Goal: Task Accomplishment & Management: Use online tool/utility

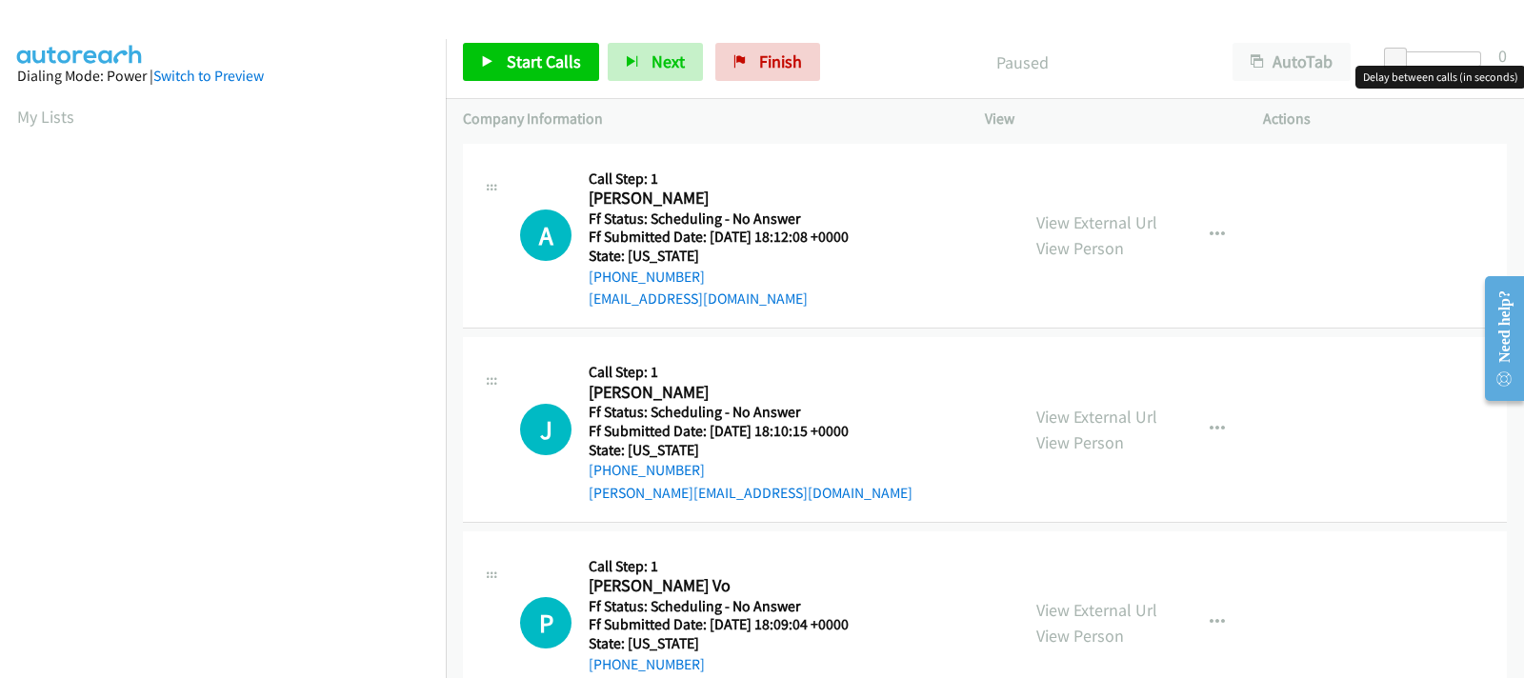
click at [1423, 54] on div at bounding box center [1437, 58] width 88 height 15
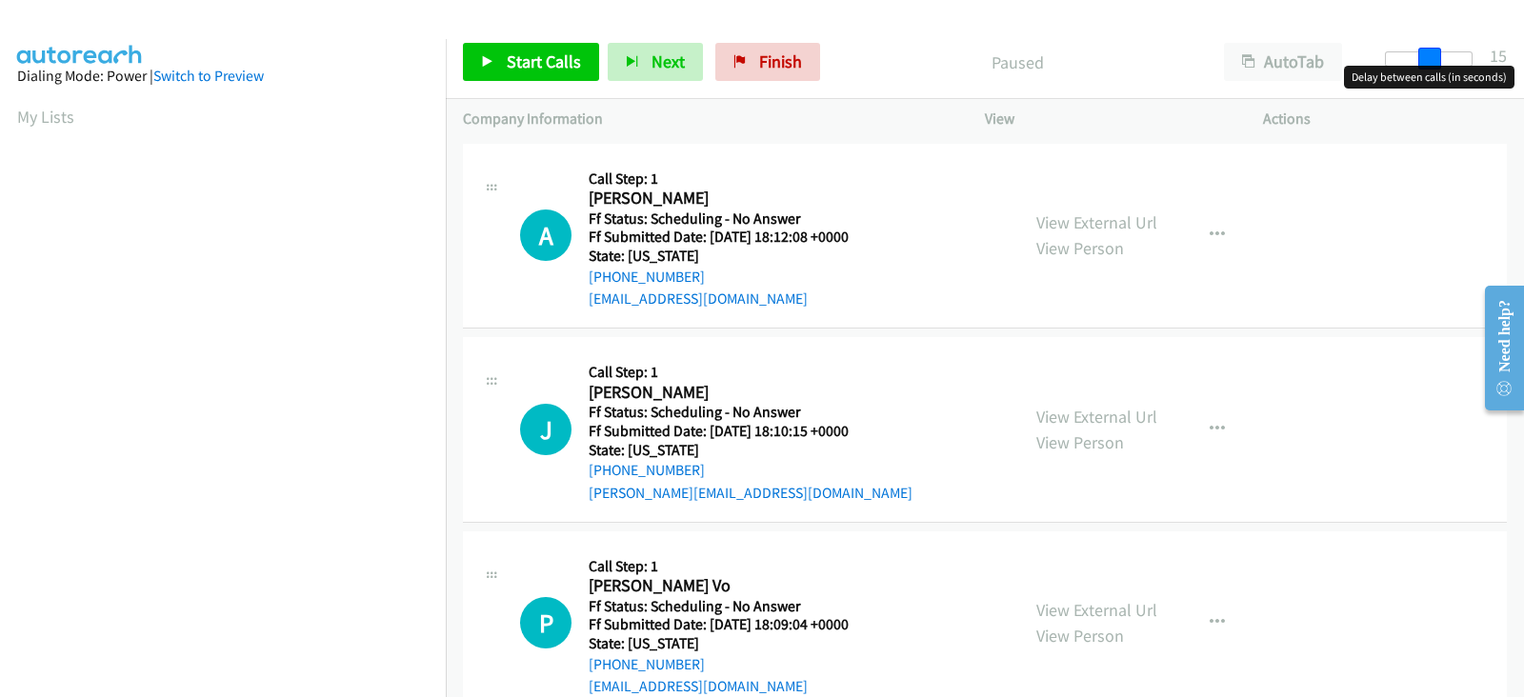
click at [1429, 56] on div at bounding box center [1429, 58] width 88 height 15
click at [529, 52] on span "Start Calls" at bounding box center [544, 61] width 74 height 22
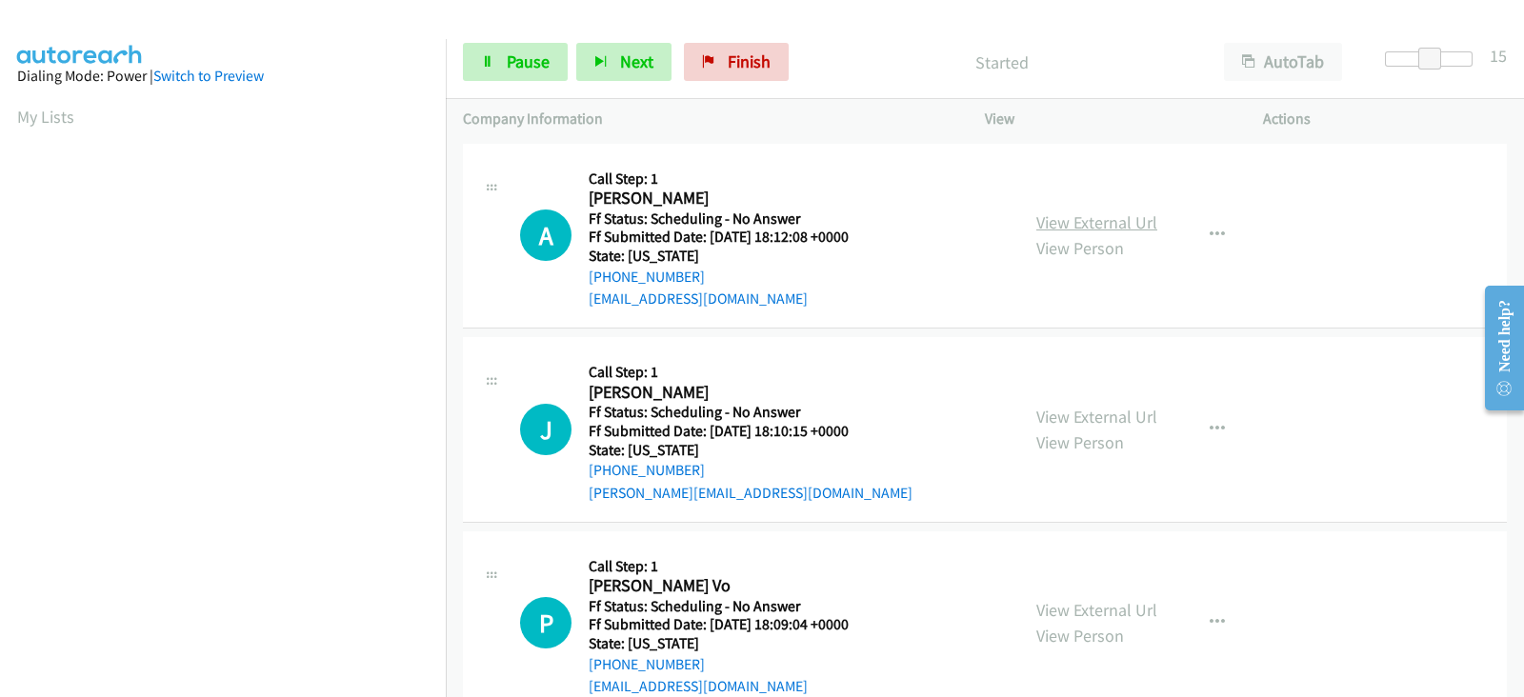
click at [1072, 224] on link "View External Url" at bounding box center [1096, 222] width 121 height 22
click at [538, 63] on span "Pause" at bounding box center [528, 61] width 43 height 22
click at [513, 69] on span "Pause" at bounding box center [528, 61] width 43 height 22
click at [751, 69] on span "Finish" at bounding box center [749, 61] width 43 height 22
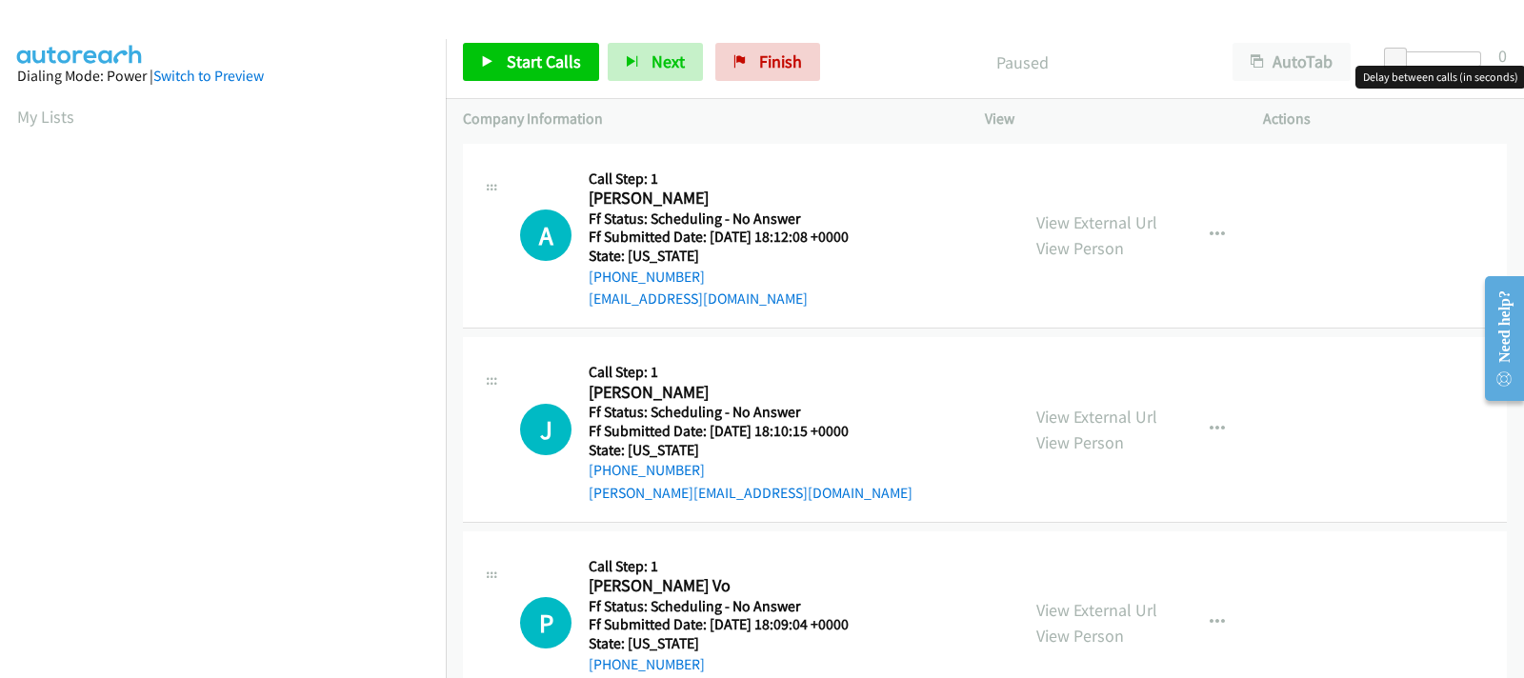
click at [1430, 60] on div at bounding box center [1437, 58] width 88 height 15
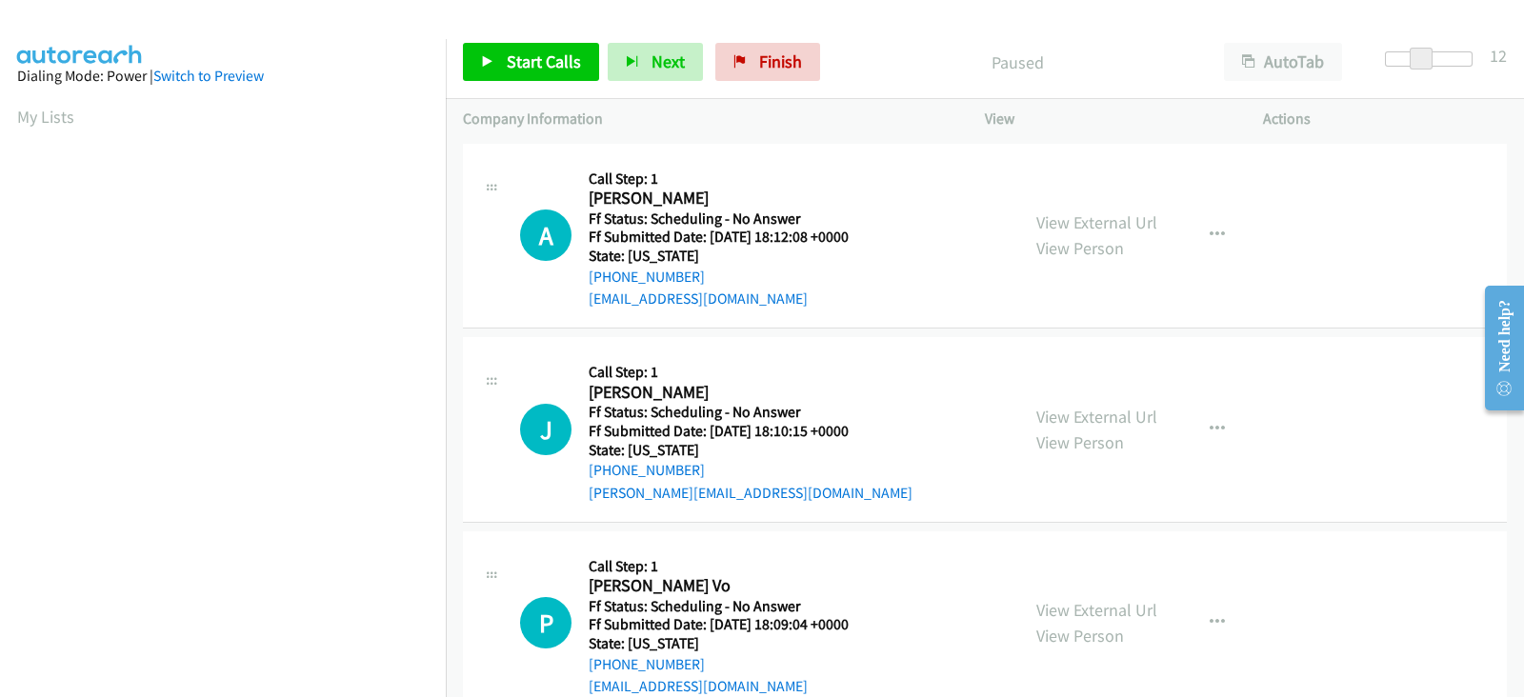
click at [1439, 61] on div at bounding box center [1429, 58] width 88 height 15
click at [1430, 57] on span at bounding box center [1441, 59] width 23 height 23
click at [1431, 58] on span at bounding box center [1441, 59] width 23 height 23
click at [1424, 62] on div at bounding box center [1429, 58] width 88 height 15
click at [1433, 61] on span at bounding box center [1424, 59] width 23 height 23
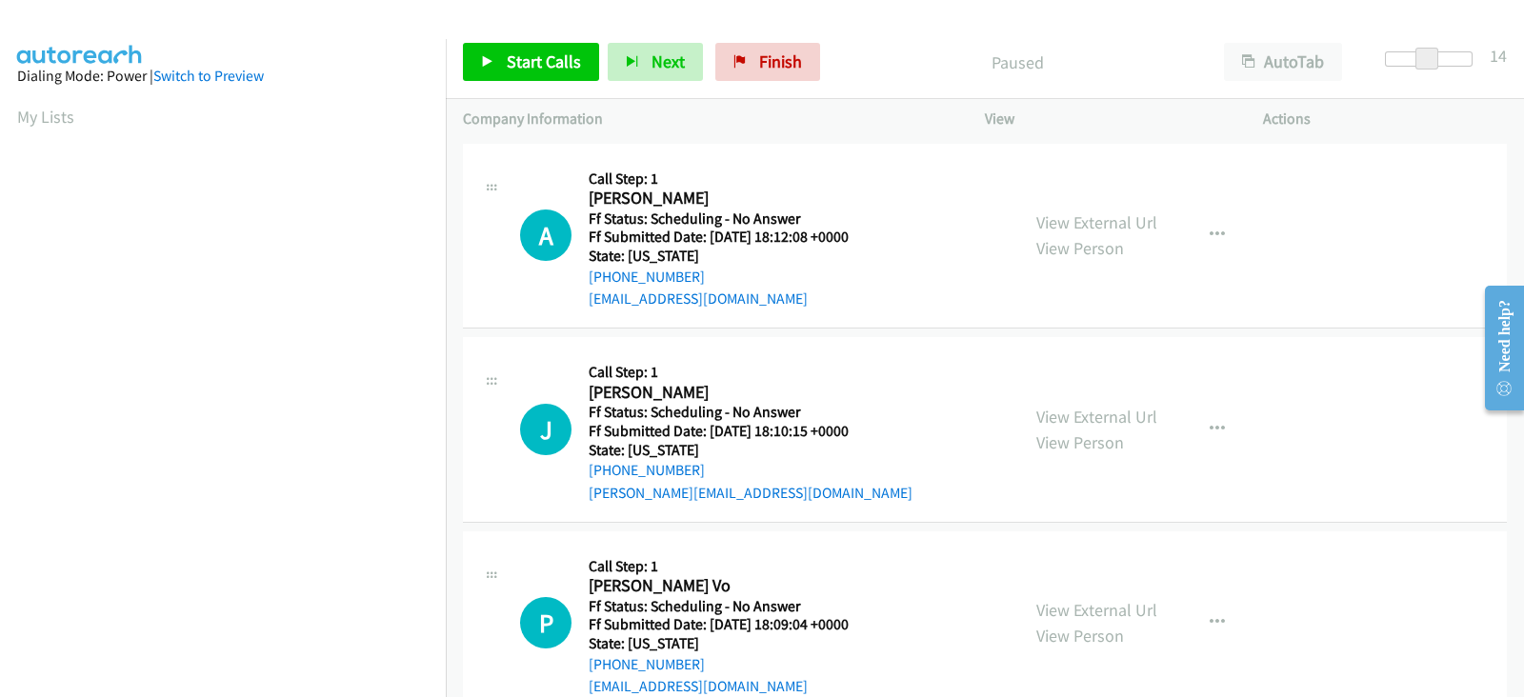
click at [1434, 61] on span at bounding box center [1426, 59] width 23 height 23
click at [1437, 61] on span at bounding box center [1426, 59] width 23 height 23
click at [1435, 61] on span at bounding box center [1429, 59] width 23 height 23
click at [564, 74] on link "Start Calls" at bounding box center [531, 62] width 136 height 38
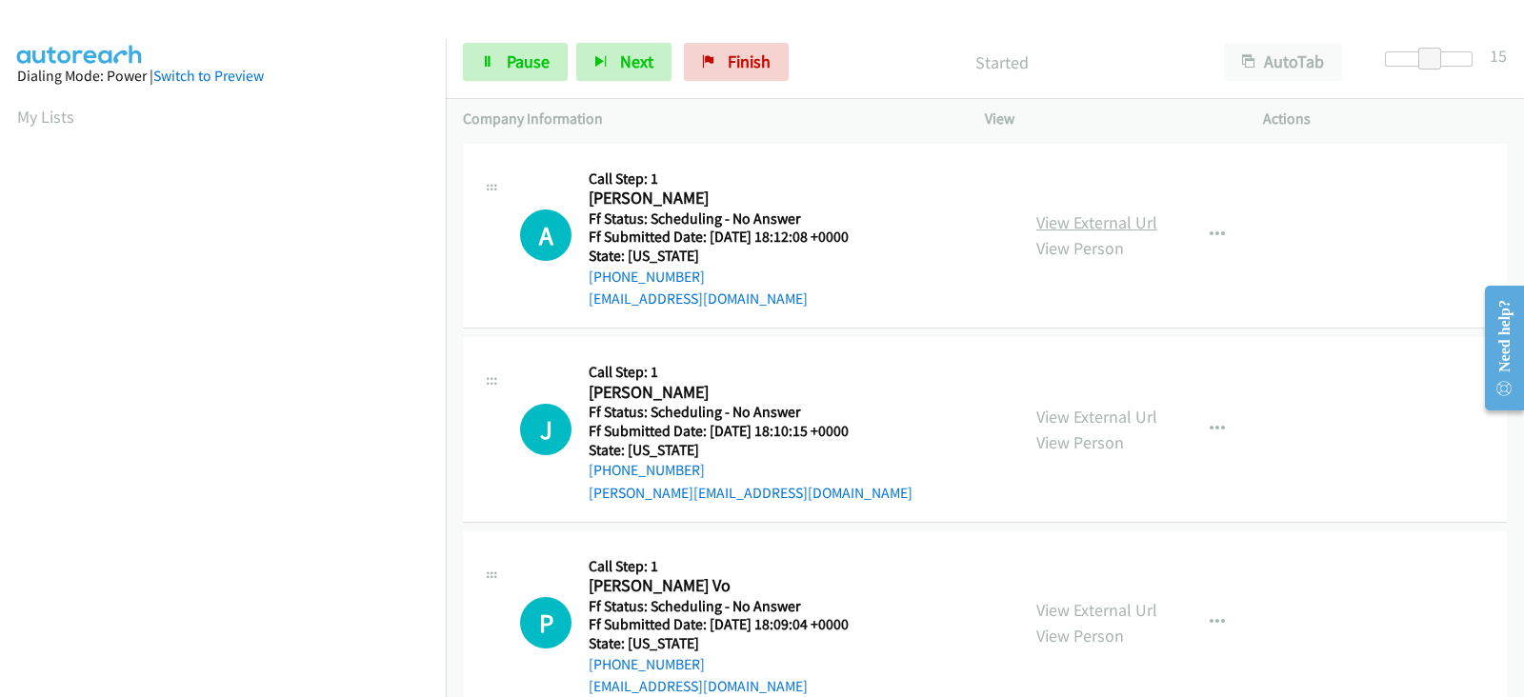
click at [1059, 225] on link "View External Url" at bounding box center [1096, 222] width 121 height 22
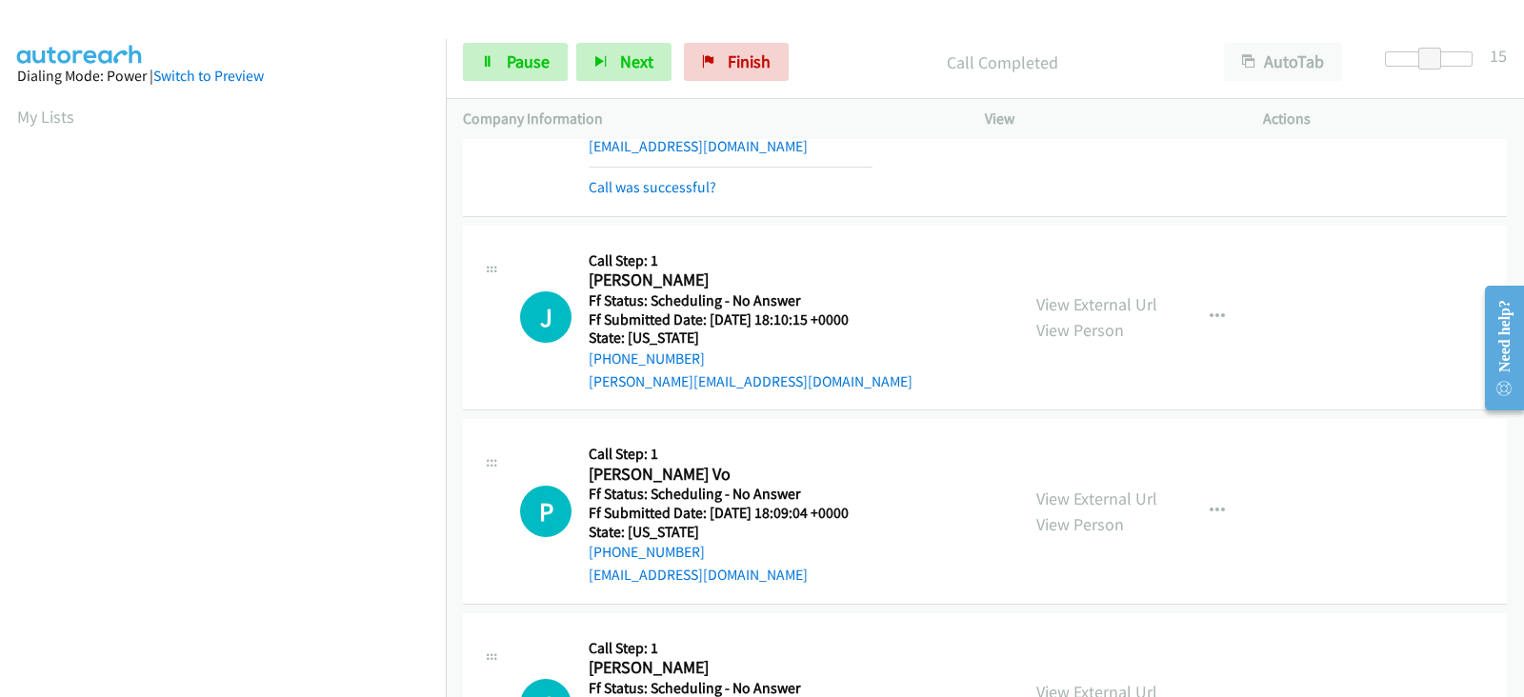
scroll to position [158, 0]
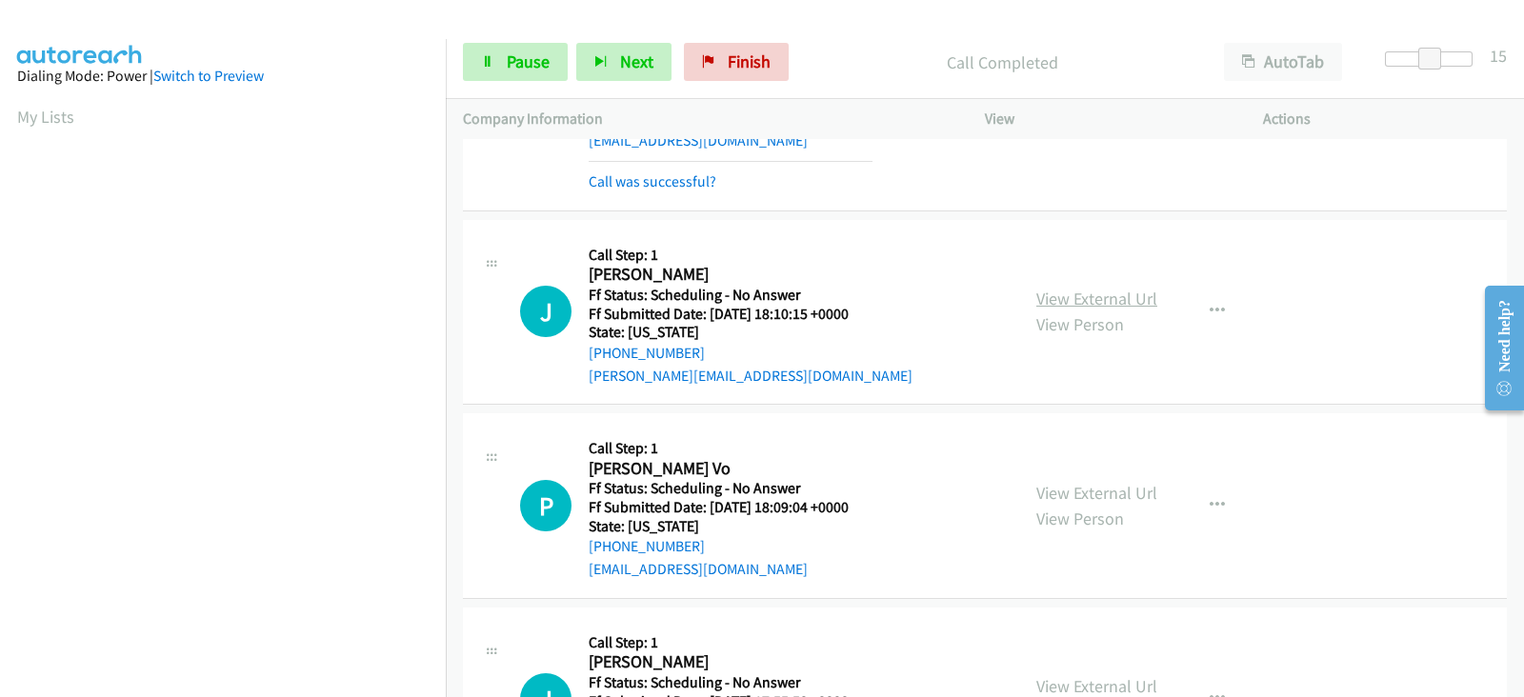
click at [1070, 297] on link "View External Url" at bounding box center [1096, 299] width 121 height 22
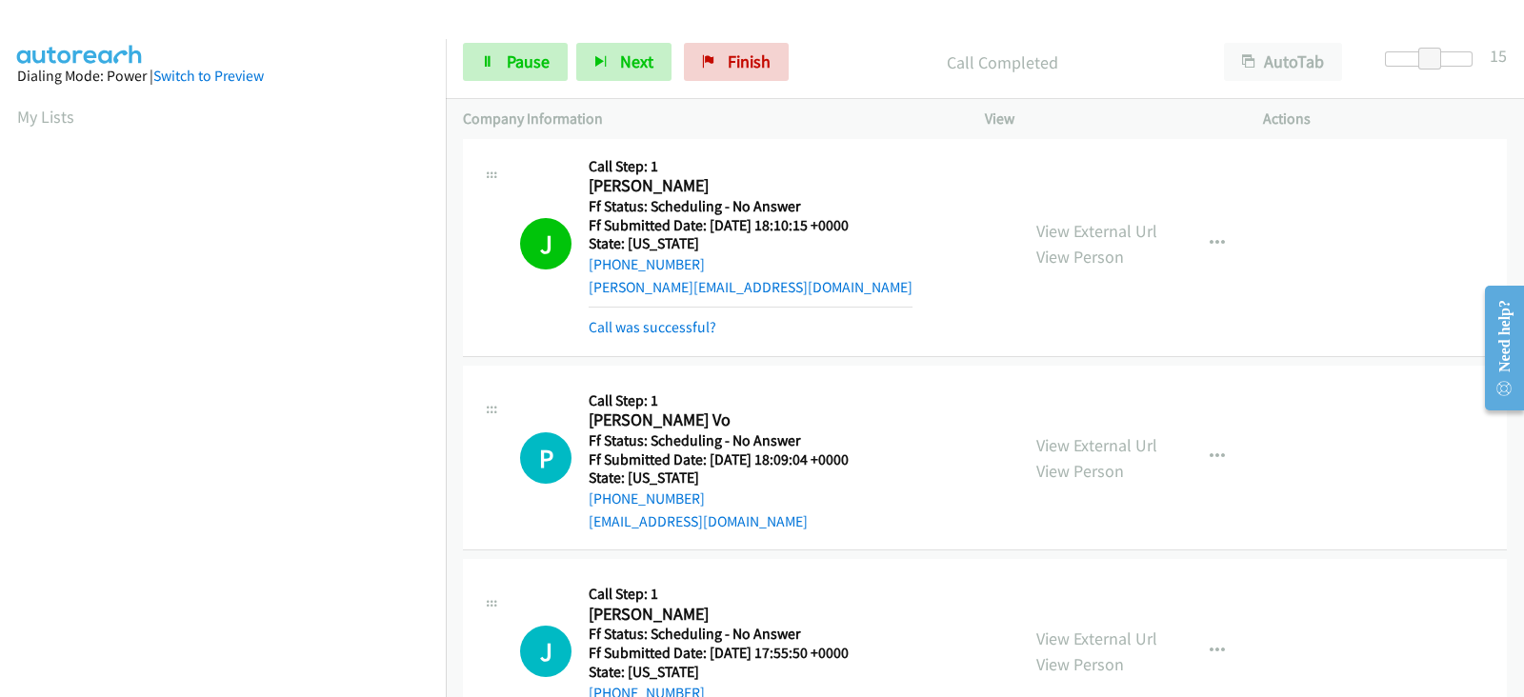
scroll to position [396, 0]
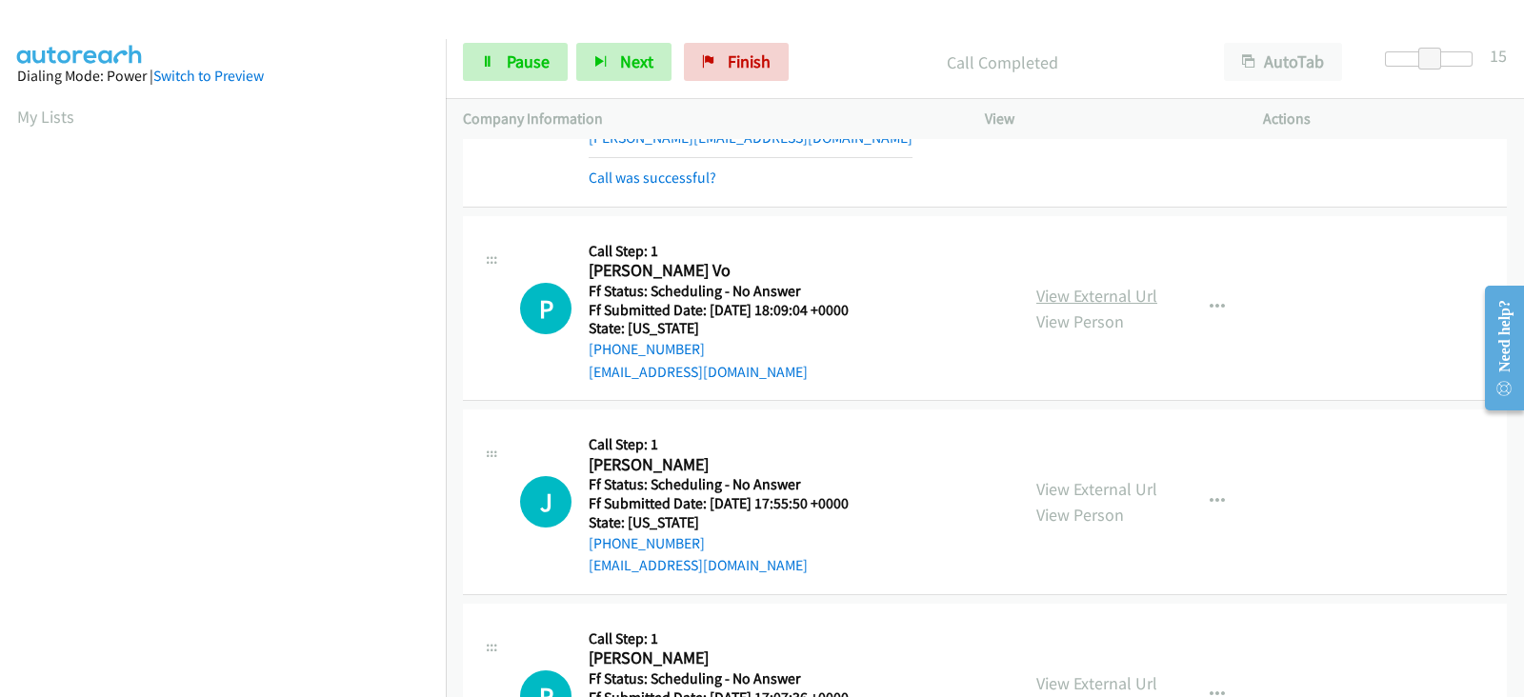
click at [1070, 295] on link "View External Url" at bounding box center [1096, 296] width 121 height 22
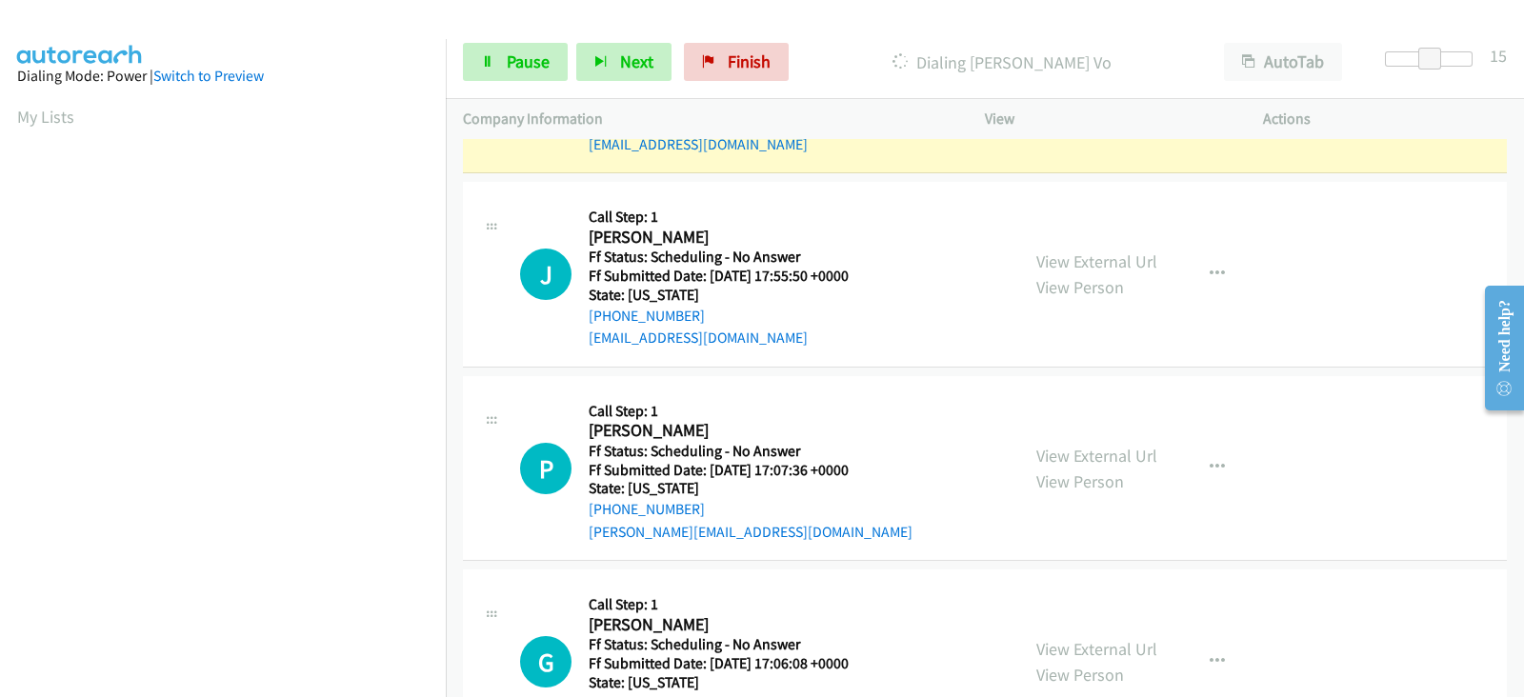
scroll to position [634, 0]
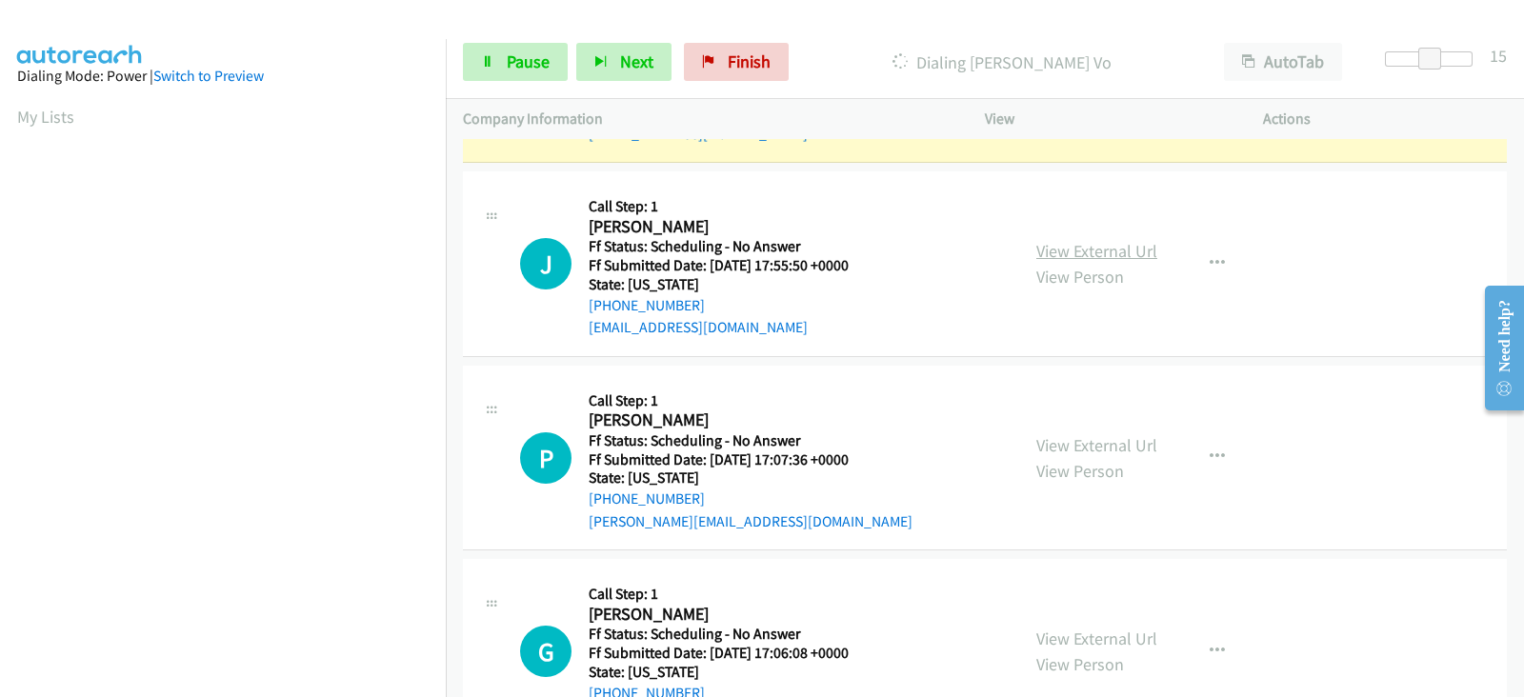
click at [1072, 250] on link "View External Url" at bounding box center [1096, 251] width 121 height 22
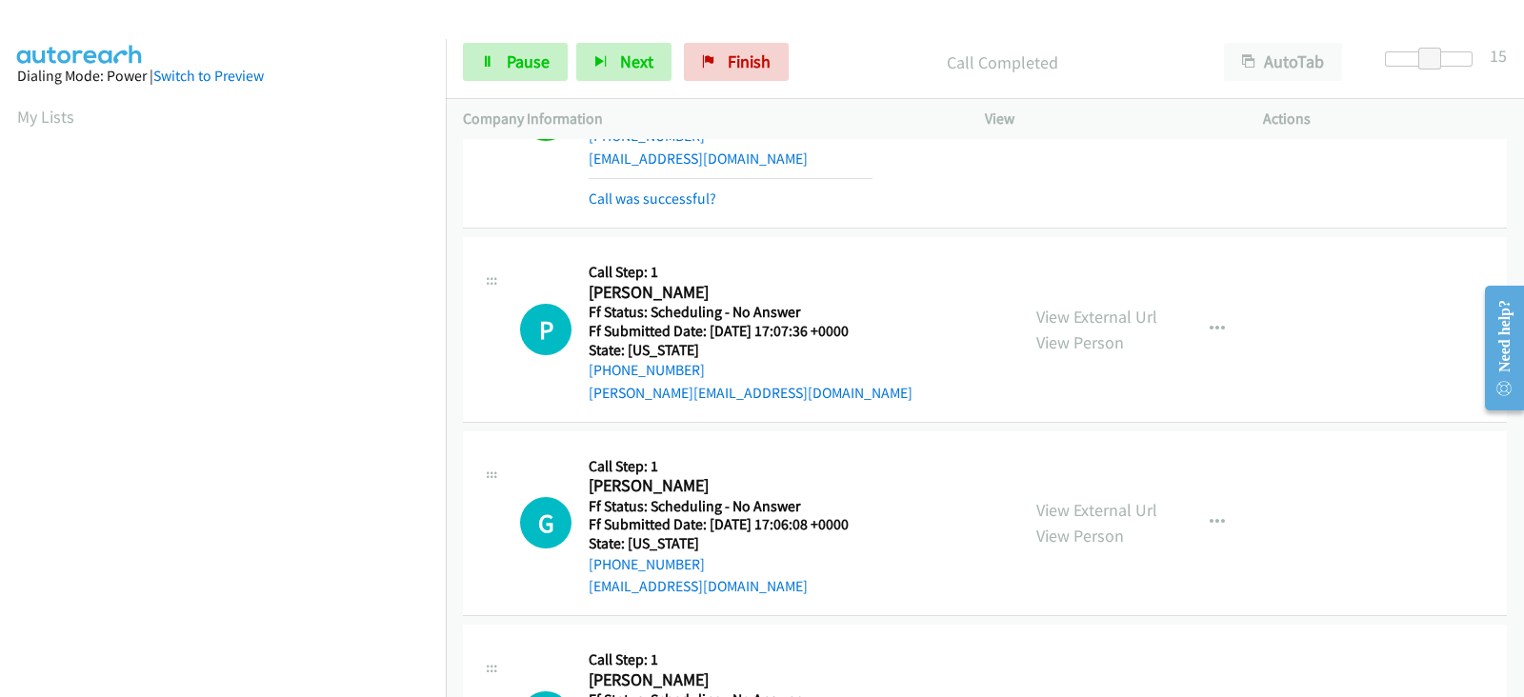
scroll to position [872, 0]
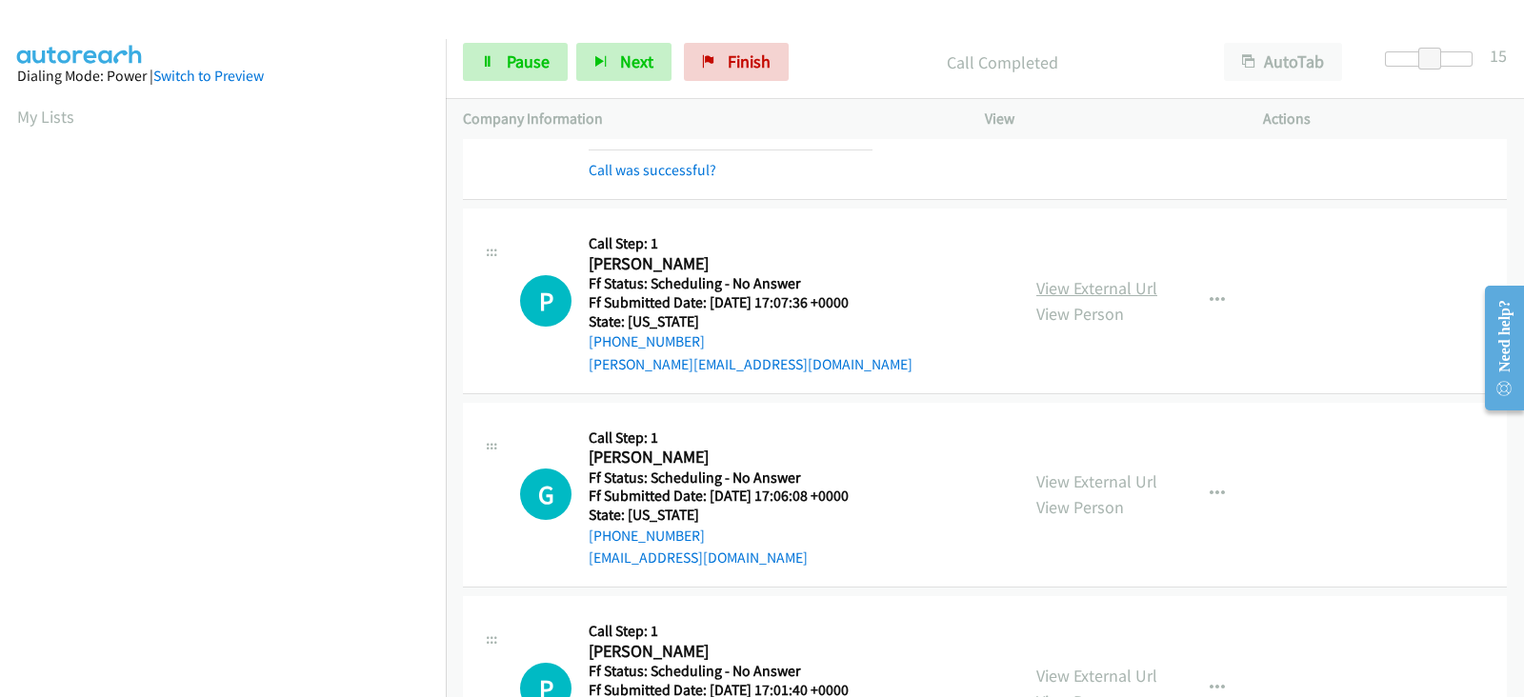
click at [1057, 283] on link "View External Url" at bounding box center [1096, 288] width 121 height 22
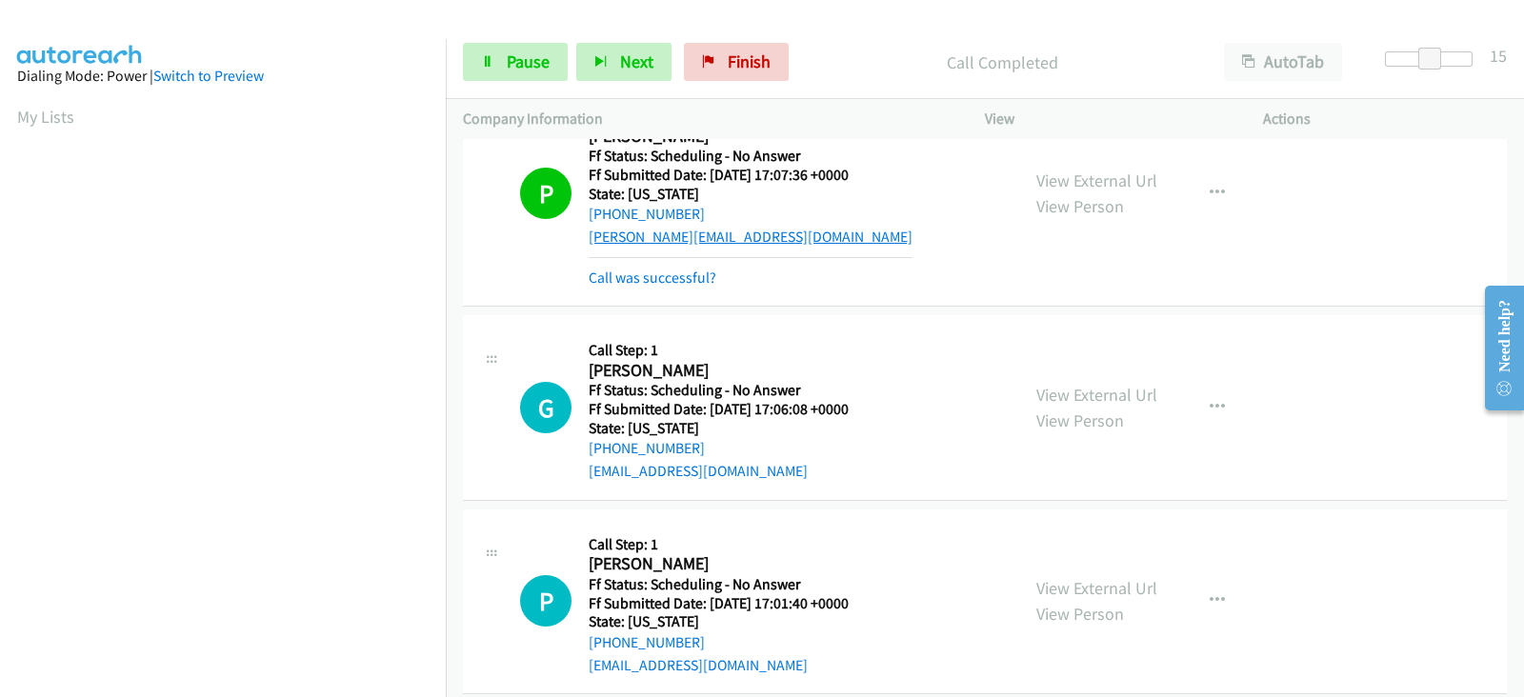
scroll to position [1032, 0]
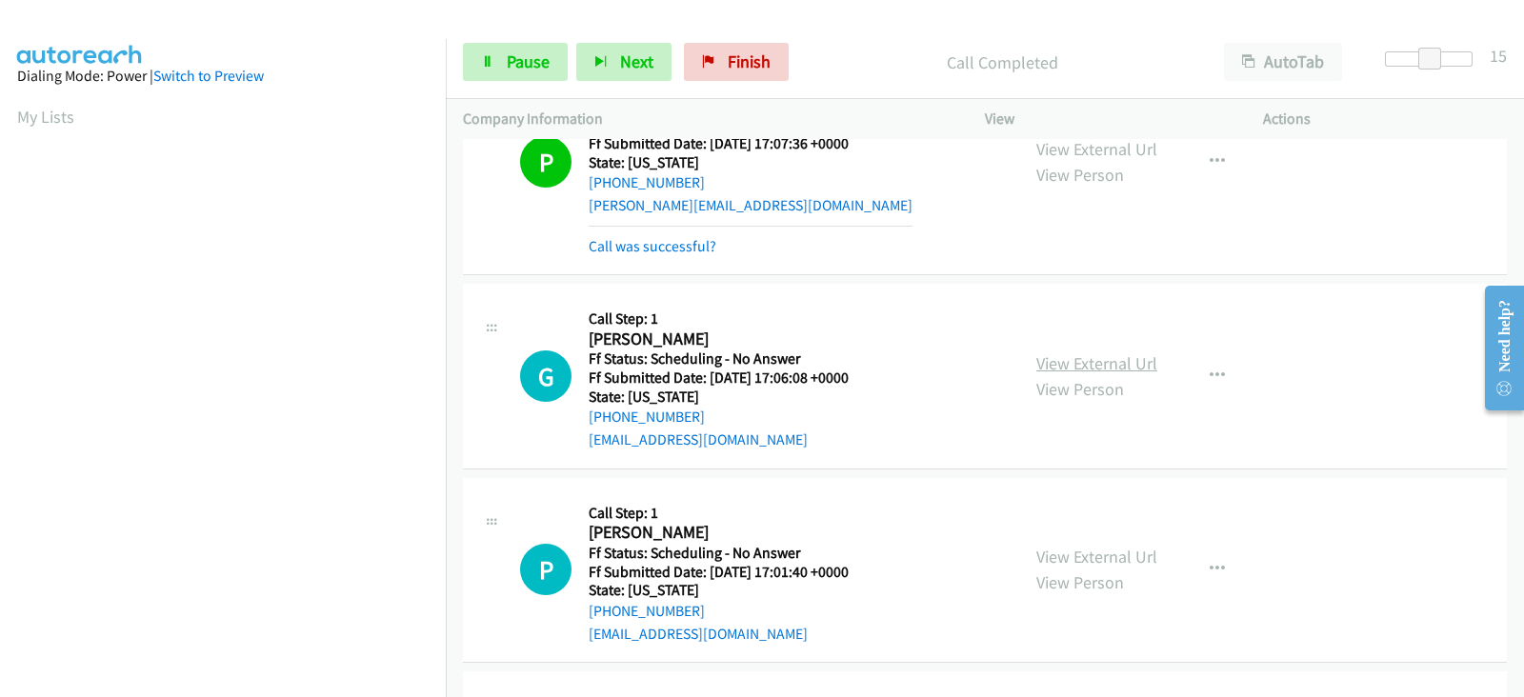
click at [1068, 363] on link "View External Url" at bounding box center [1096, 363] width 121 height 22
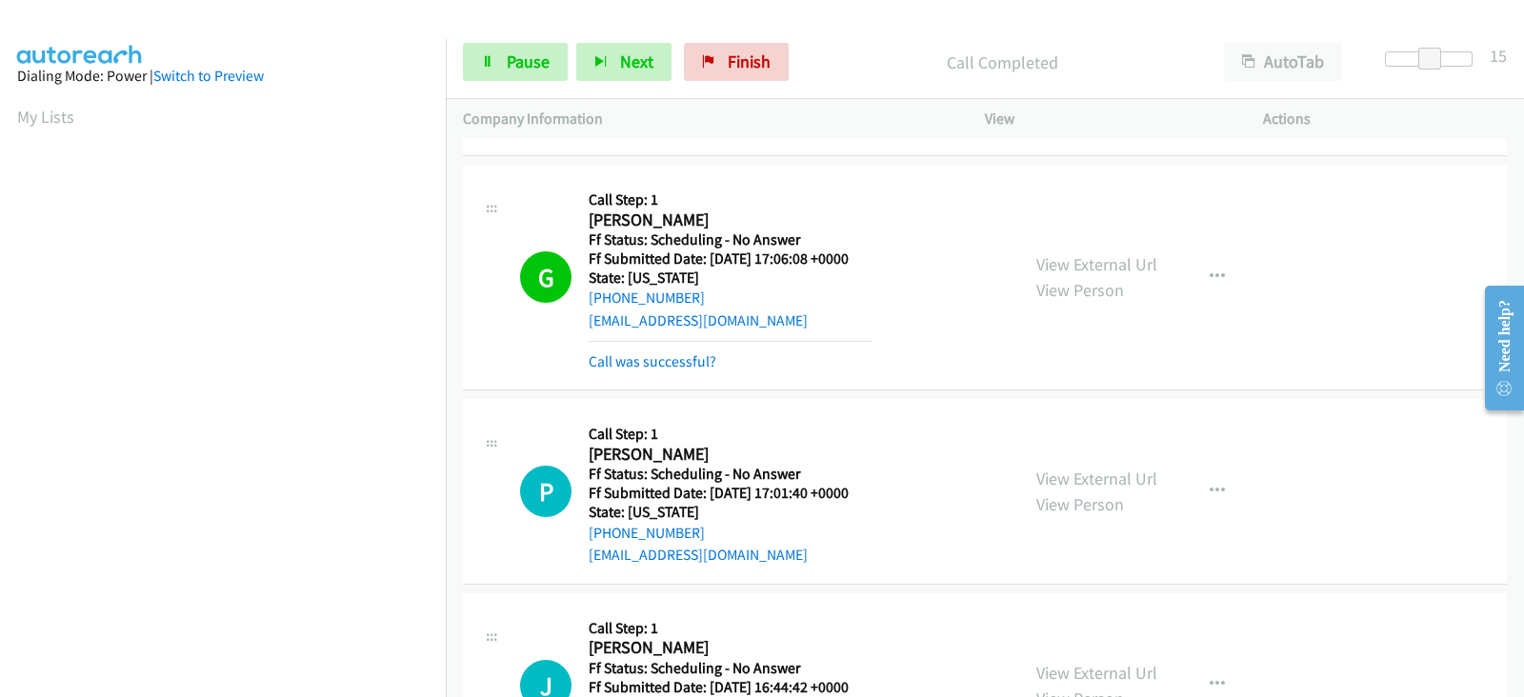
scroll to position [1270, 0]
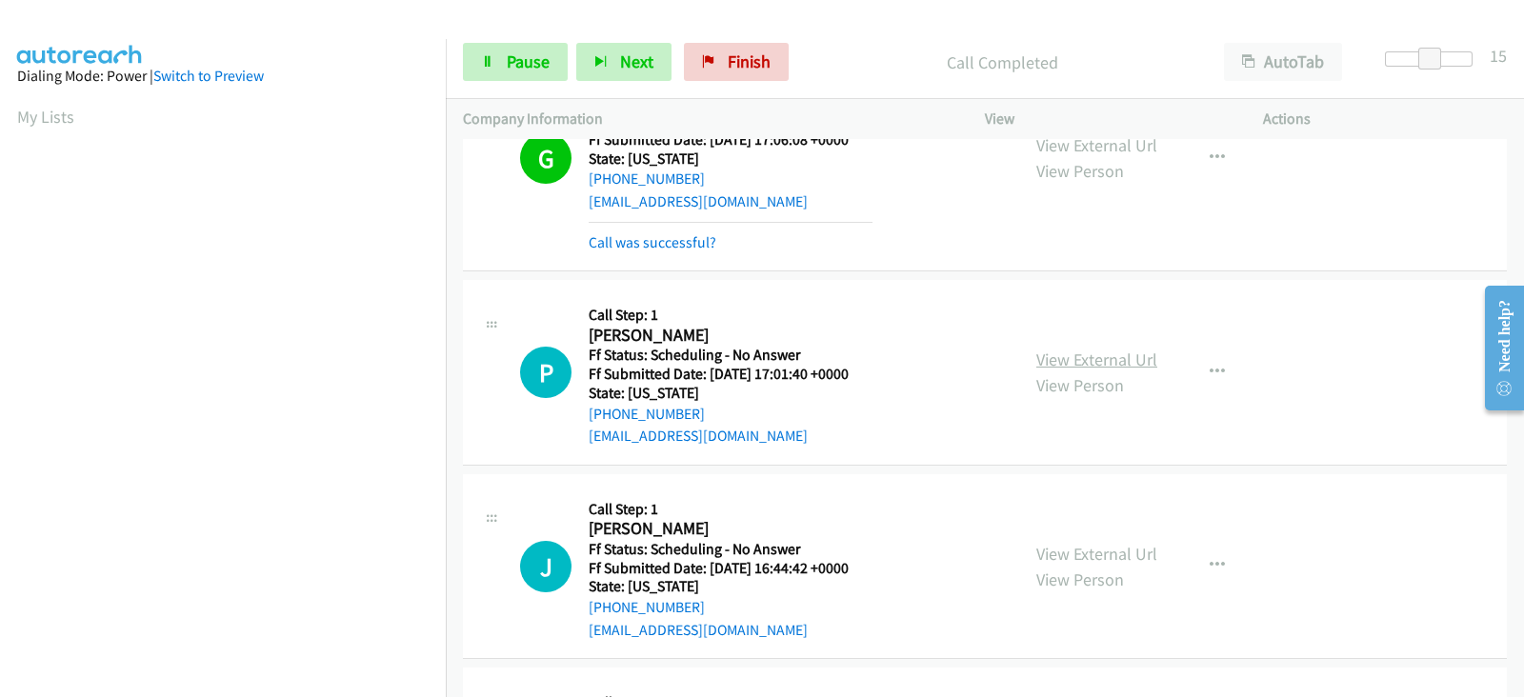
click at [1046, 364] on link "View External Url" at bounding box center [1096, 360] width 121 height 22
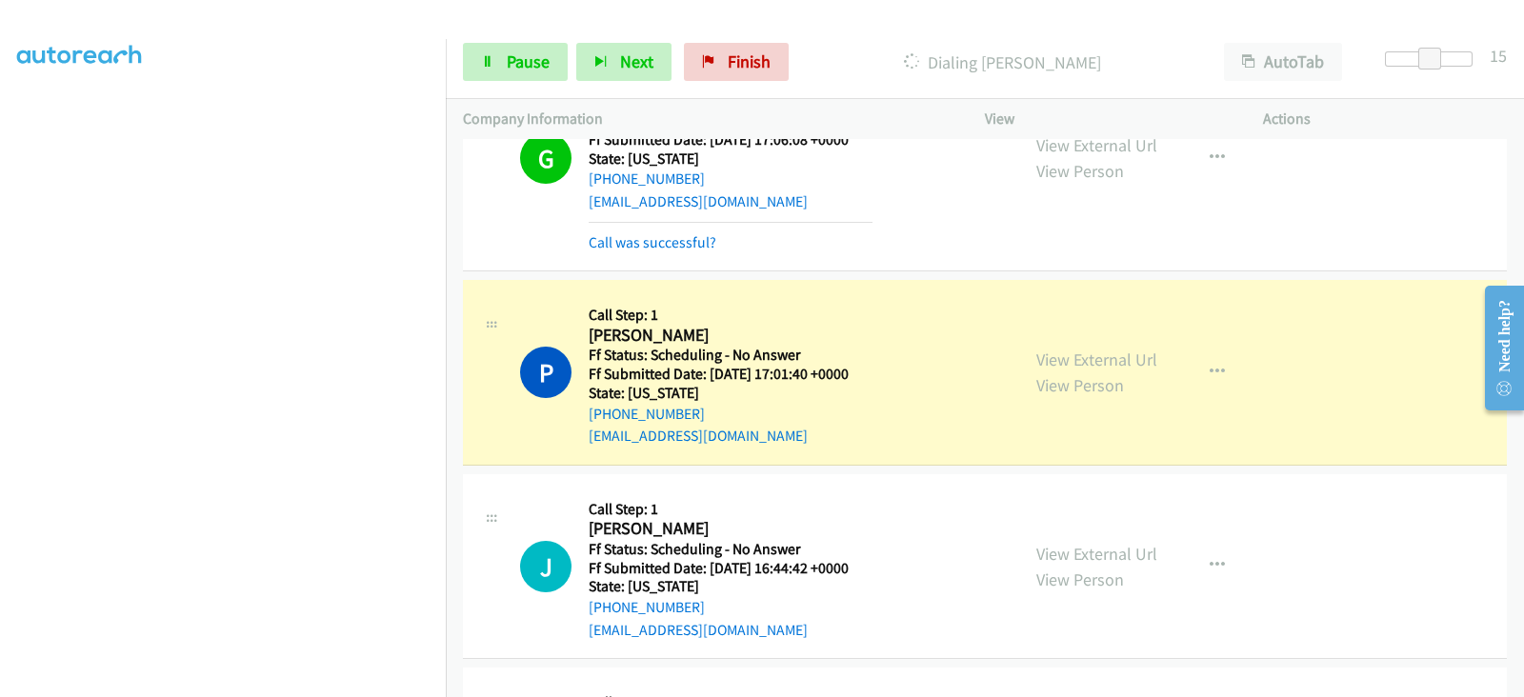
scroll to position [375, 0]
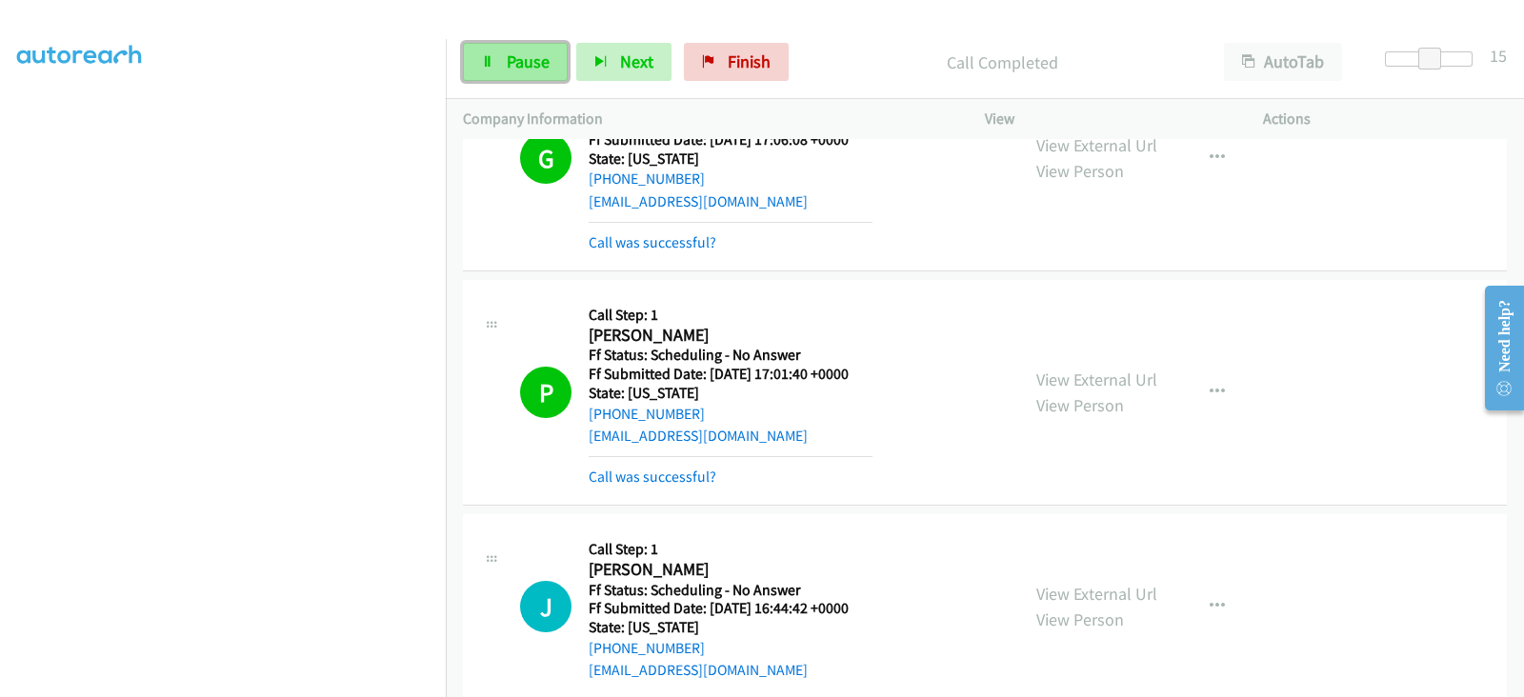
click at [510, 70] on span "Pause" at bounding box center [528, 61] width 43 height 22
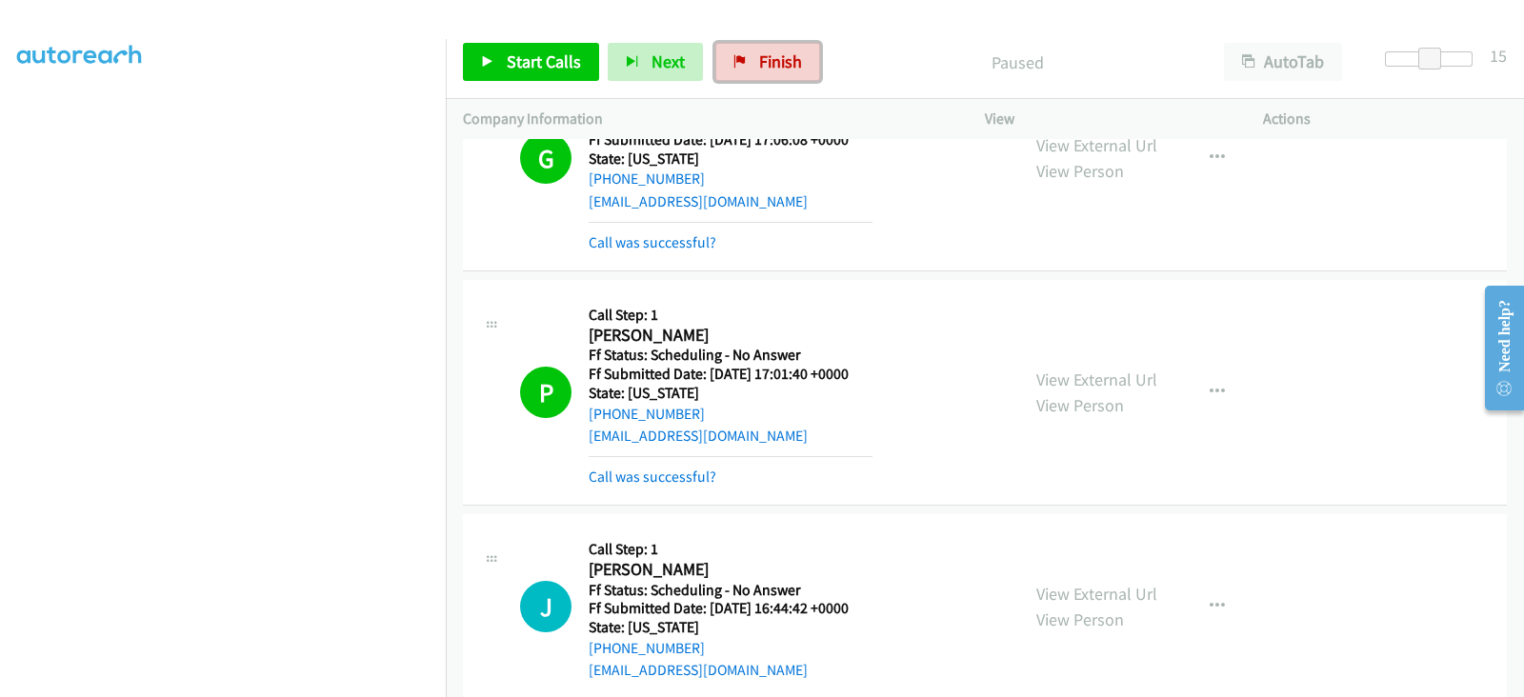
click at [743, 66] on link "Finish" at bounding box center [767, 62] width 105 height 38
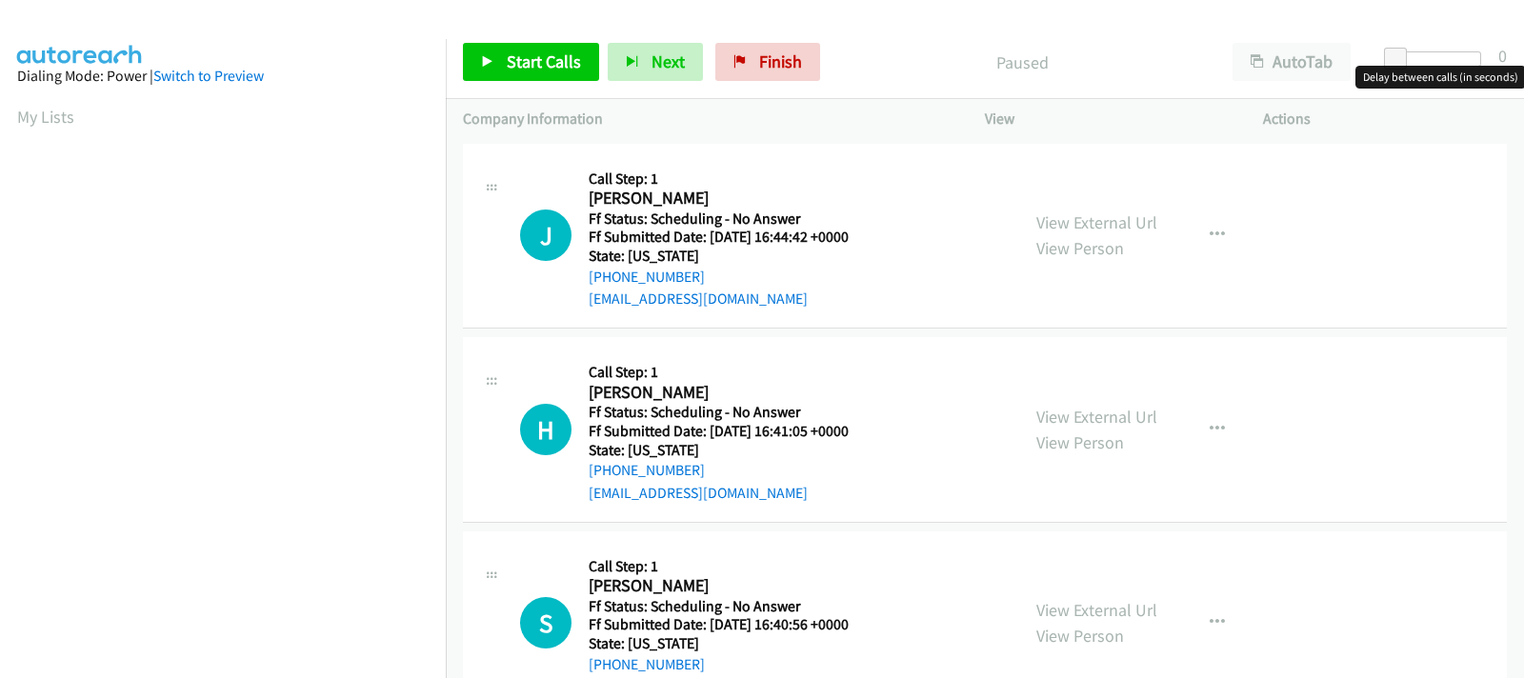
click at [1422, 54] on div at bounding box center [1437, 58] width 88 height 15
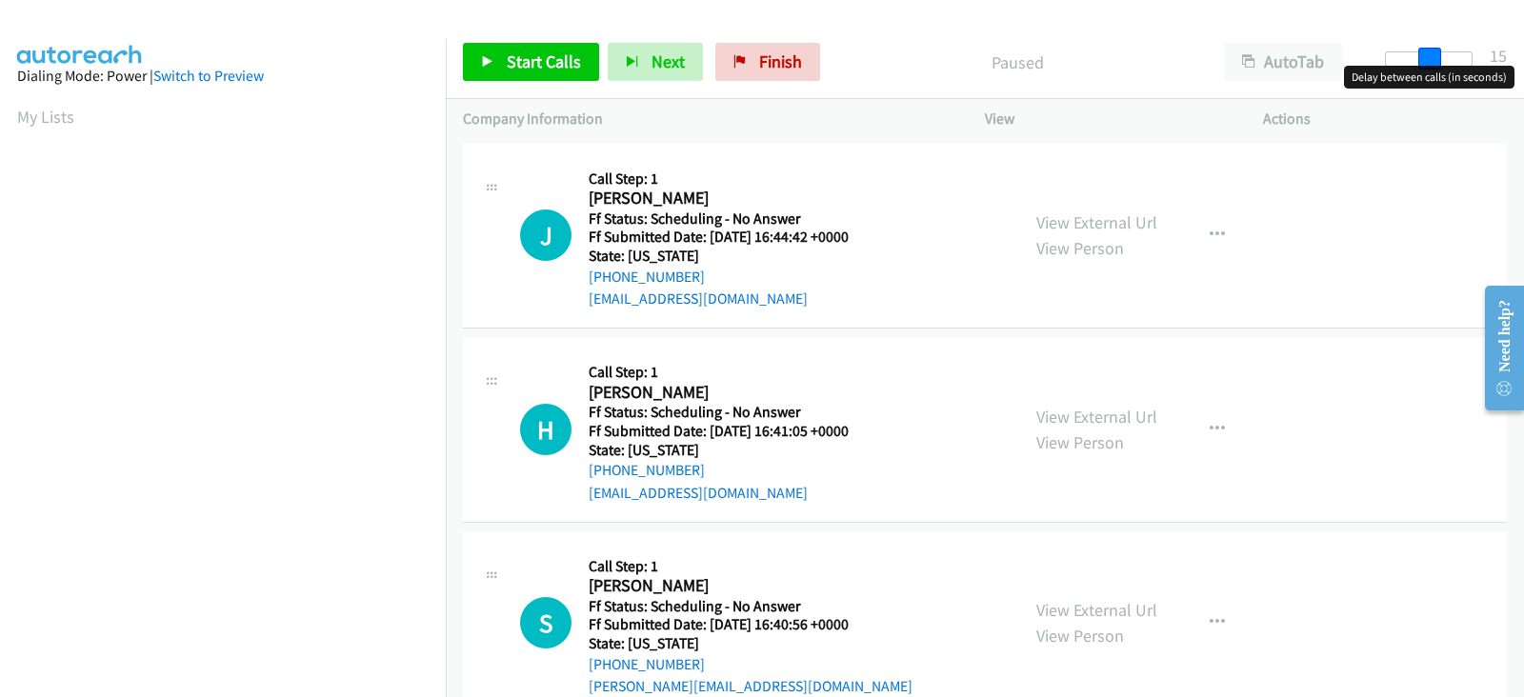
drag, startPoint x: 1419, startPoint y: 59, endPoint x: 1433, endPoint y: 58, distance: 13.4
click at [1433, 58] on span at bounding box center [1429, 59] width 23 height 23
click at [551, 72] on link "Start Calls" at bounding box center [531, 62] width 136 height 38
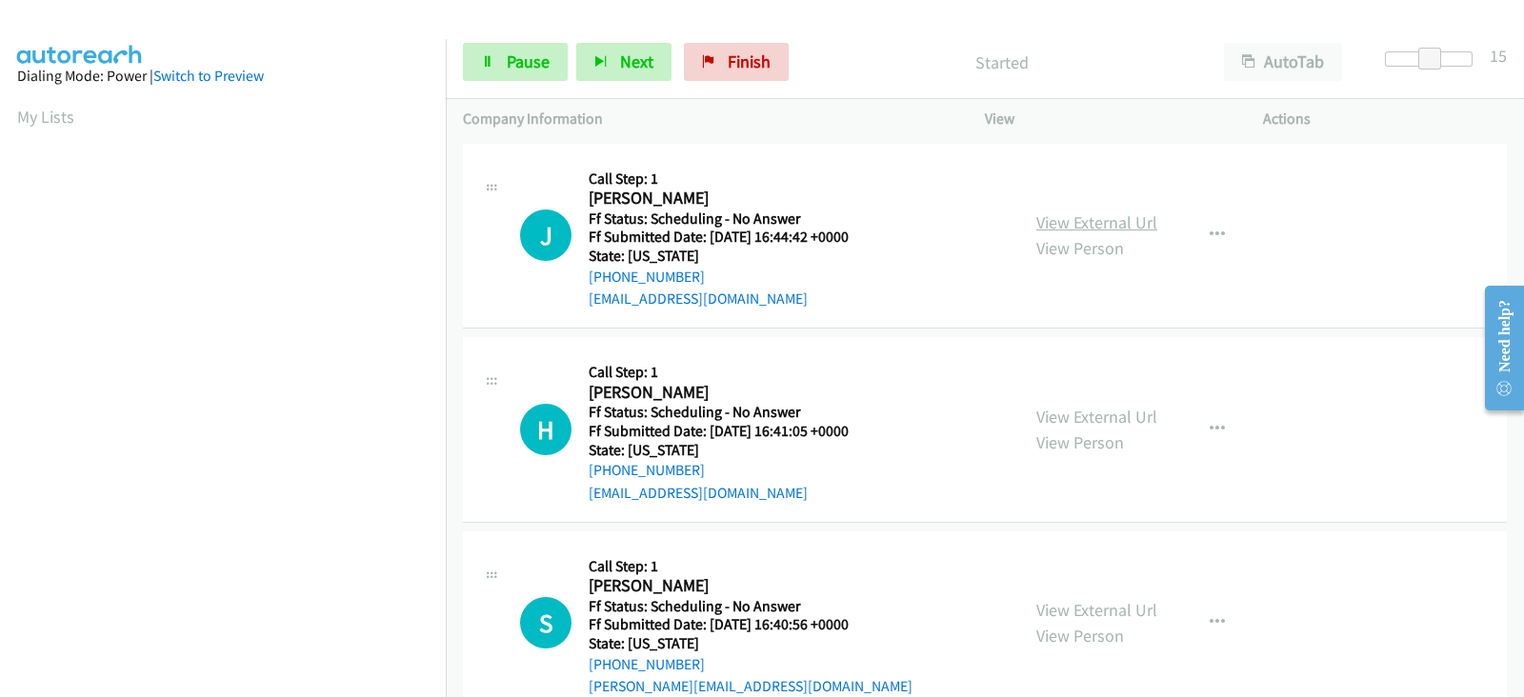
click at [1074, 226] on link "View External Url" at bounding box center [1096, 222] width 121 height 22
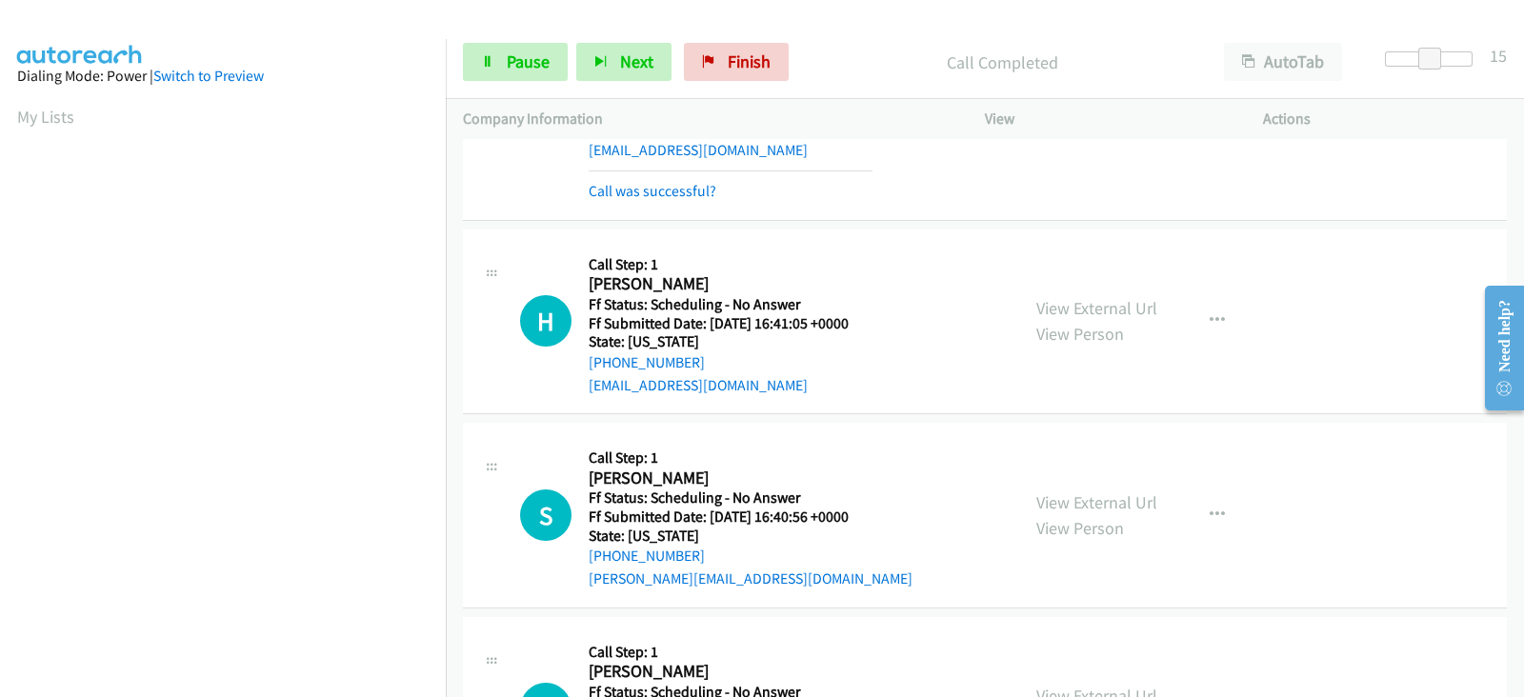
scroll to position [158, 0]
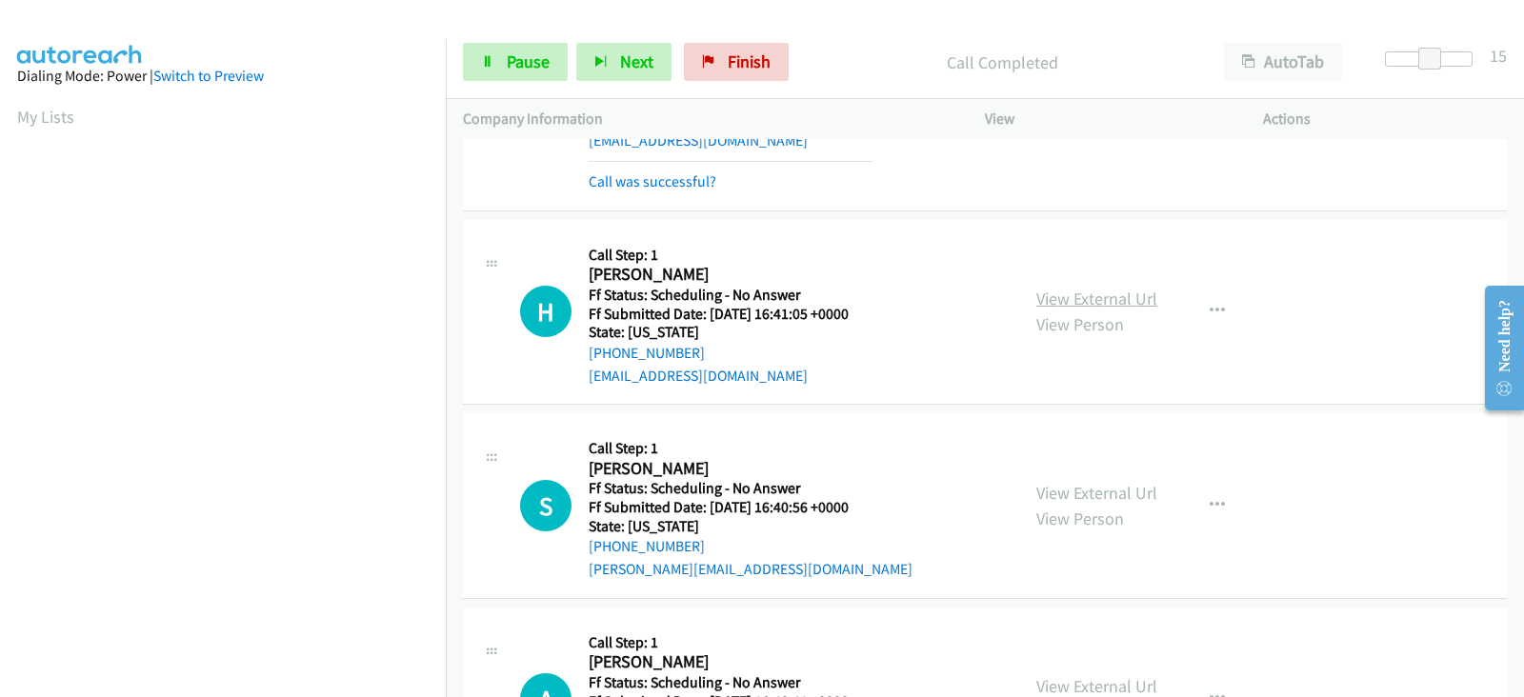
click at [1061, 303] on link "View External Url" at bounding box center [1096, 299] width 121 height 22
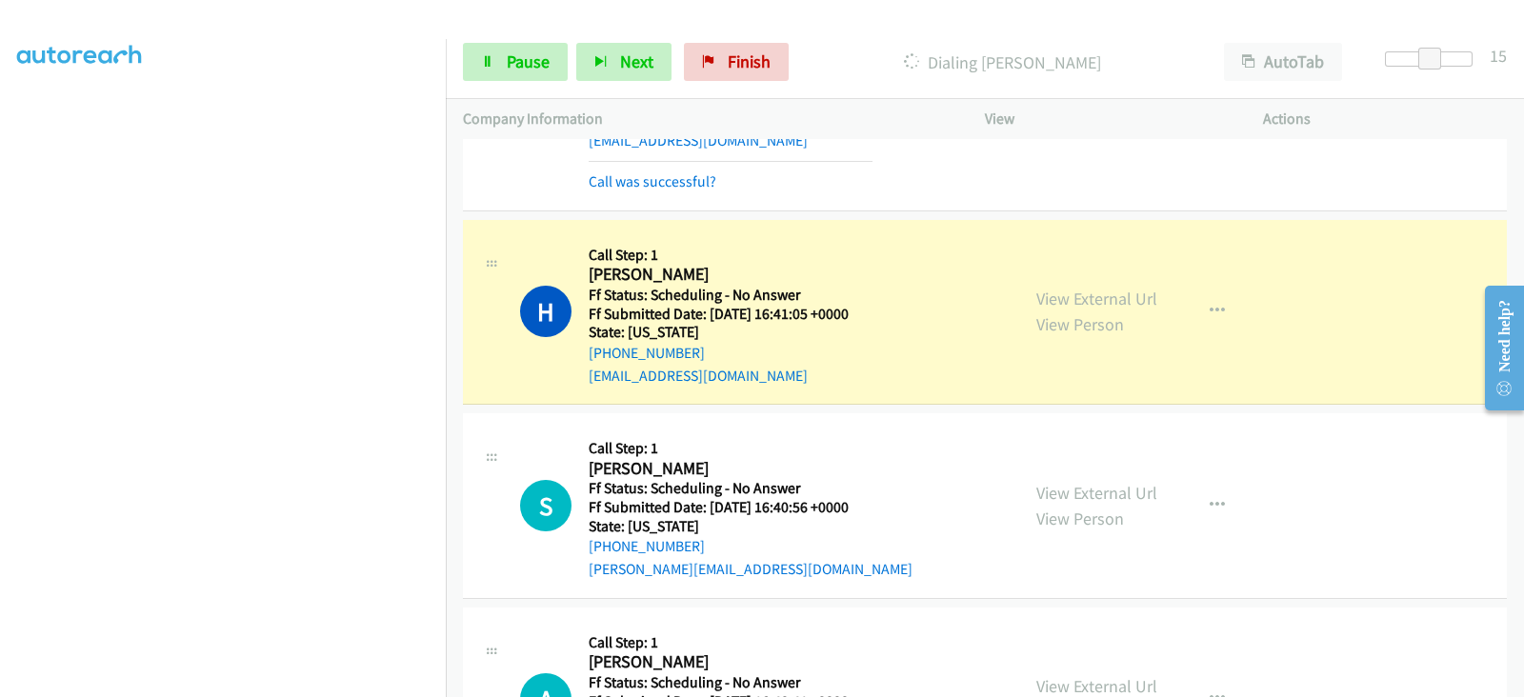
scroll to position [0, 0]
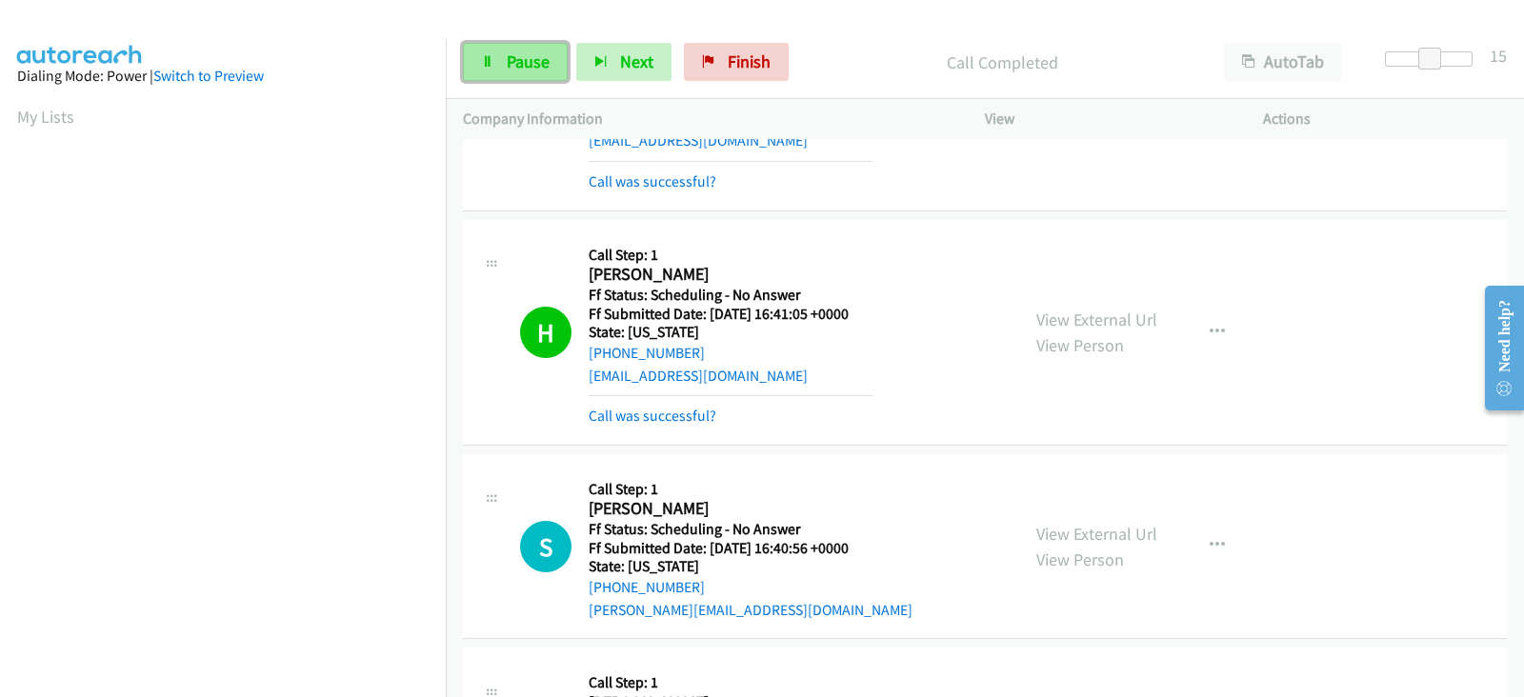
click at [522, 63] on span "Pause" at bounding box center [528, 61] width 43 height 22
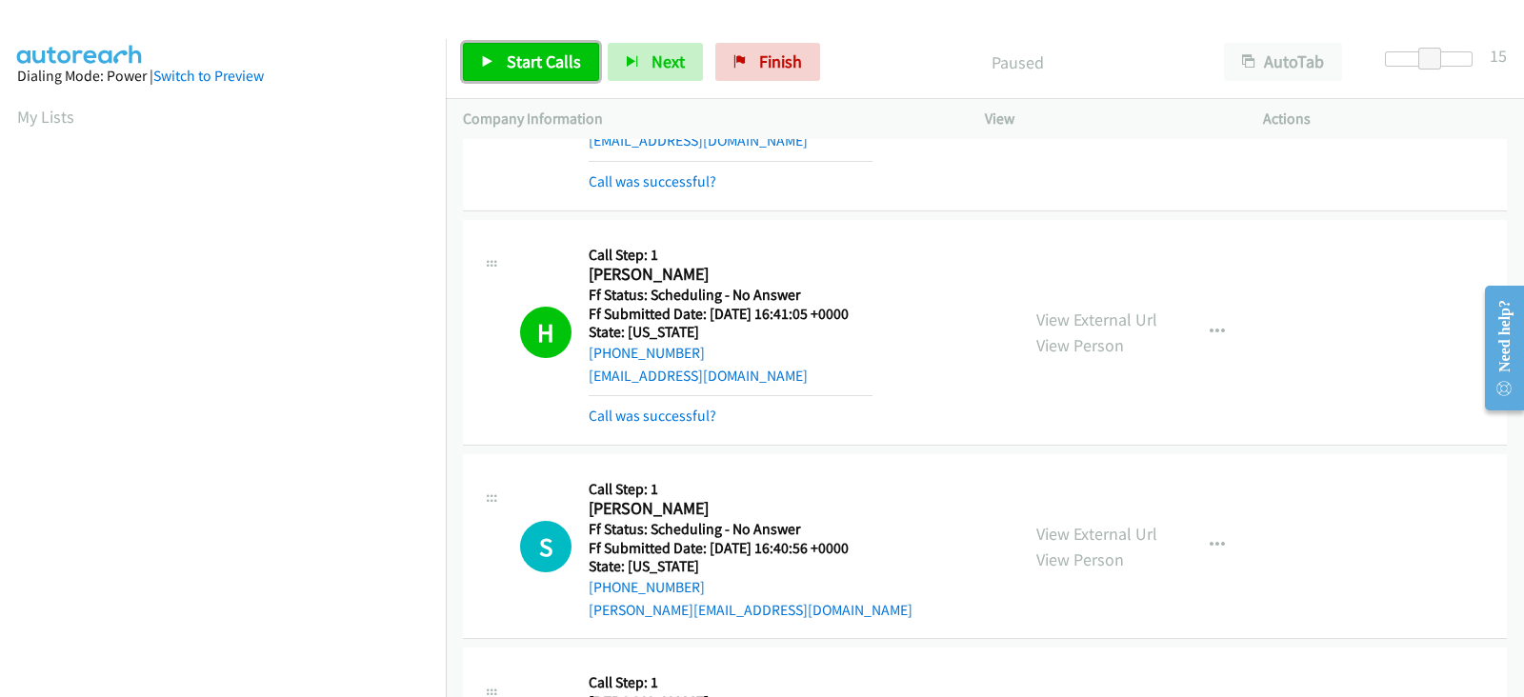
click at [524, 63] on span "Start Calls" at bounding box center [544, 61] width 74 height 22
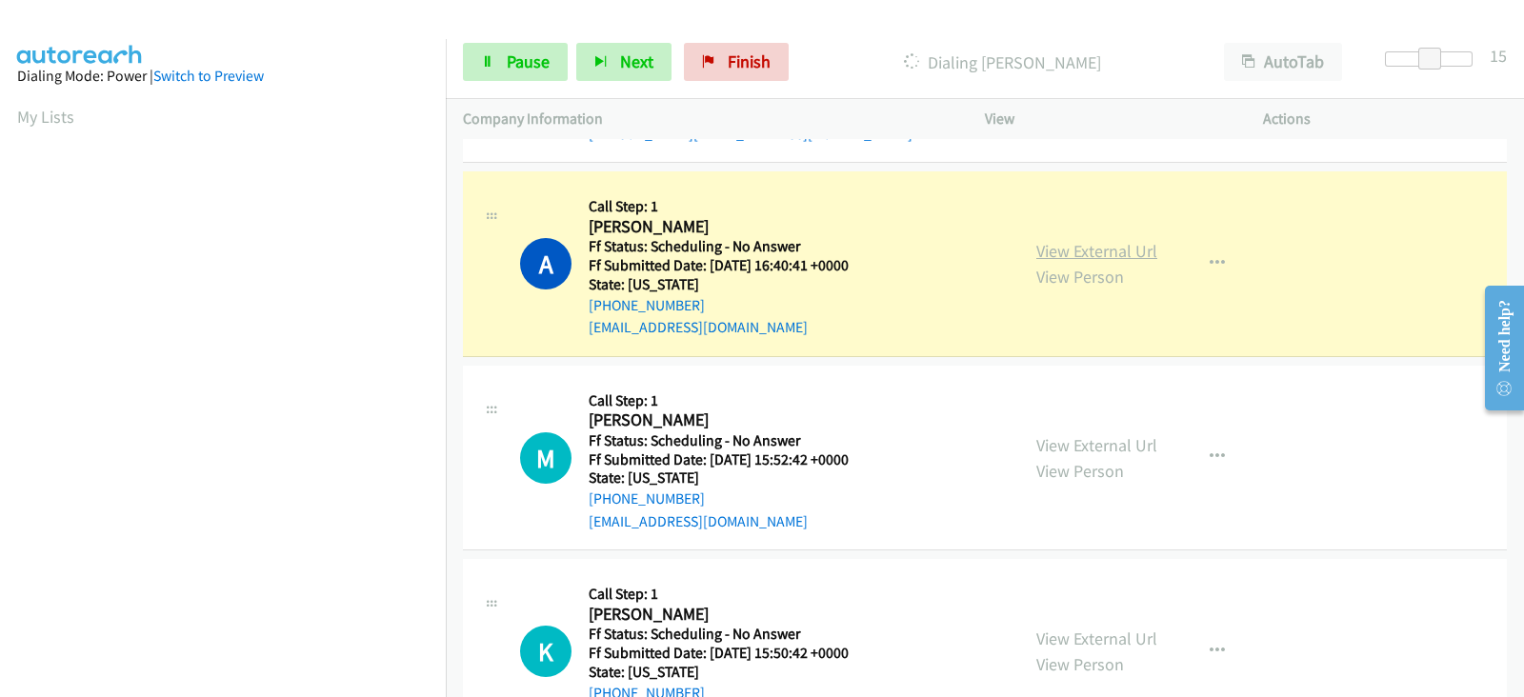
click at [1081, 248] on link "View External Url" at bounding box center [1096, 251] width 121 height 22
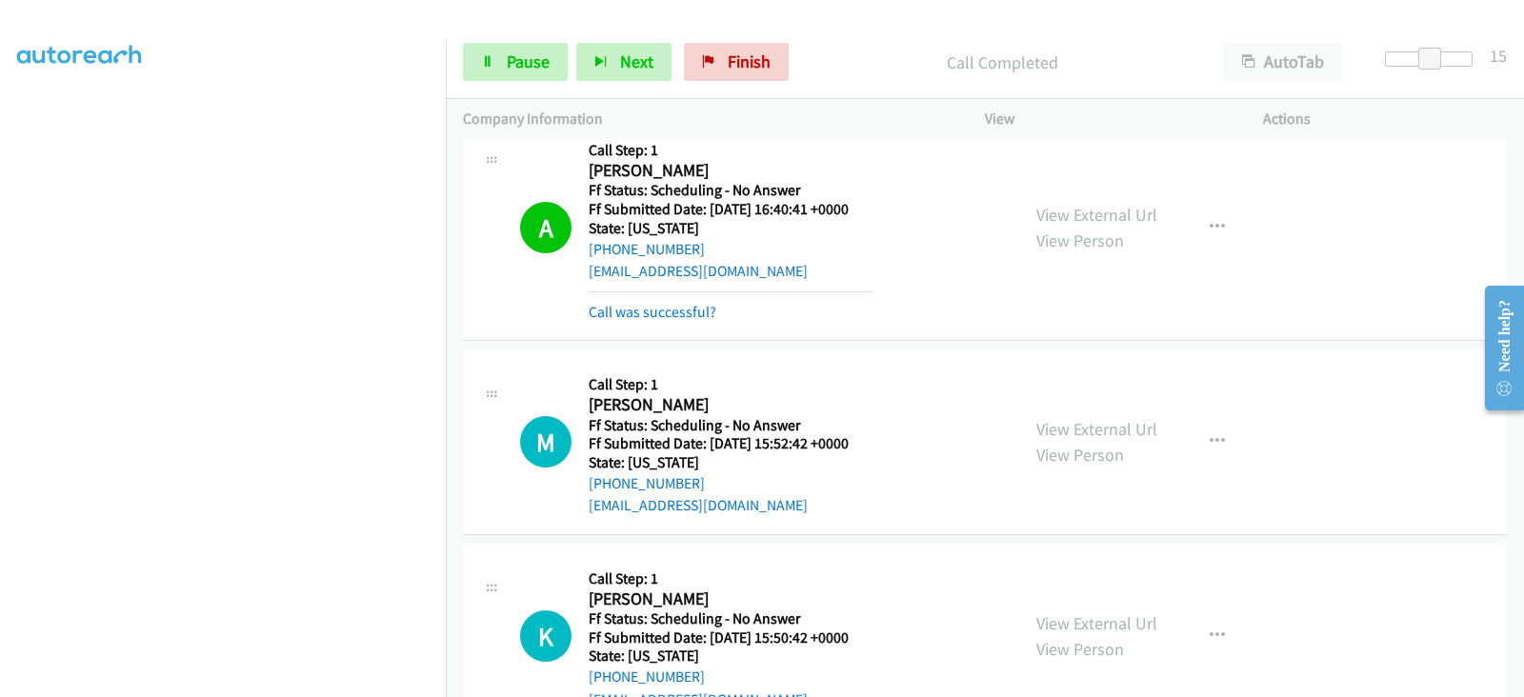
scroll to position [714, 0]
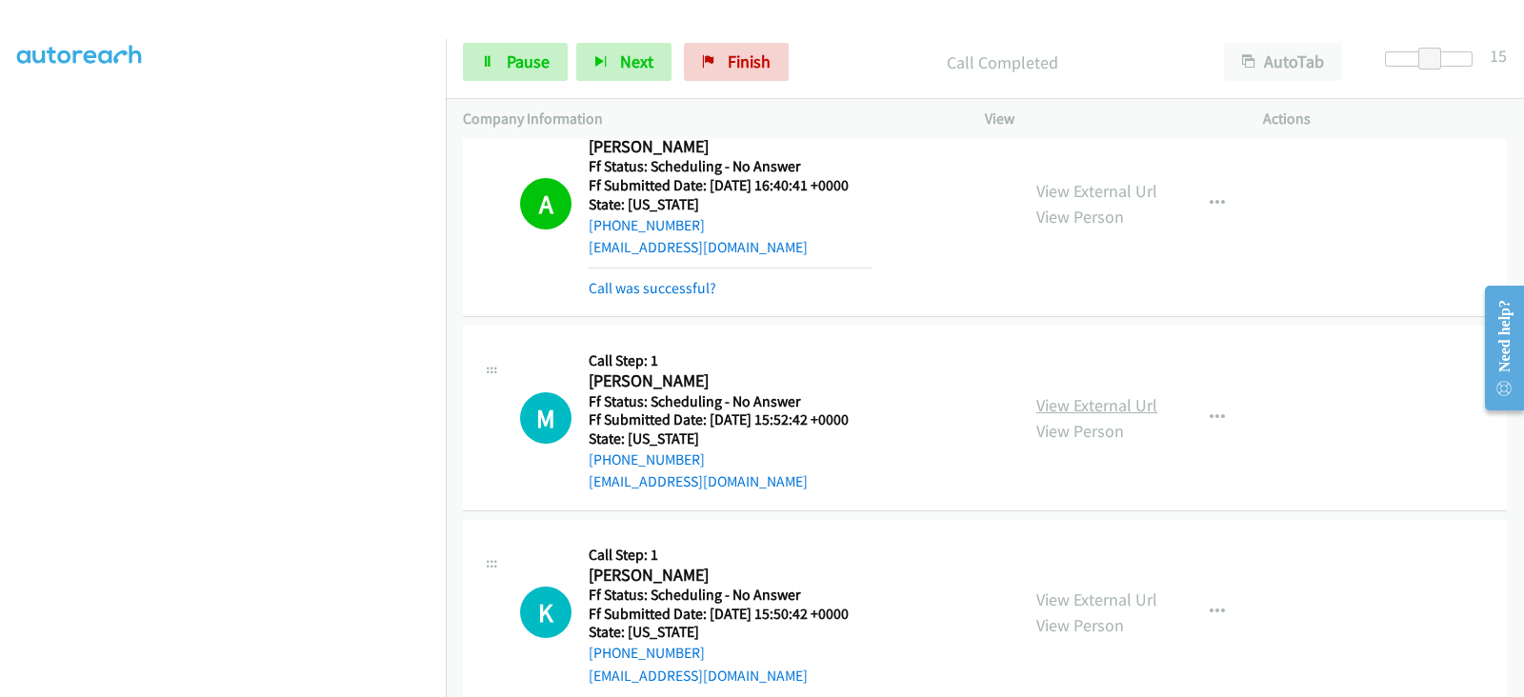
click at [1061, 407] on link "View External Url" at bounding box center [1096, 405] width 121 height 22
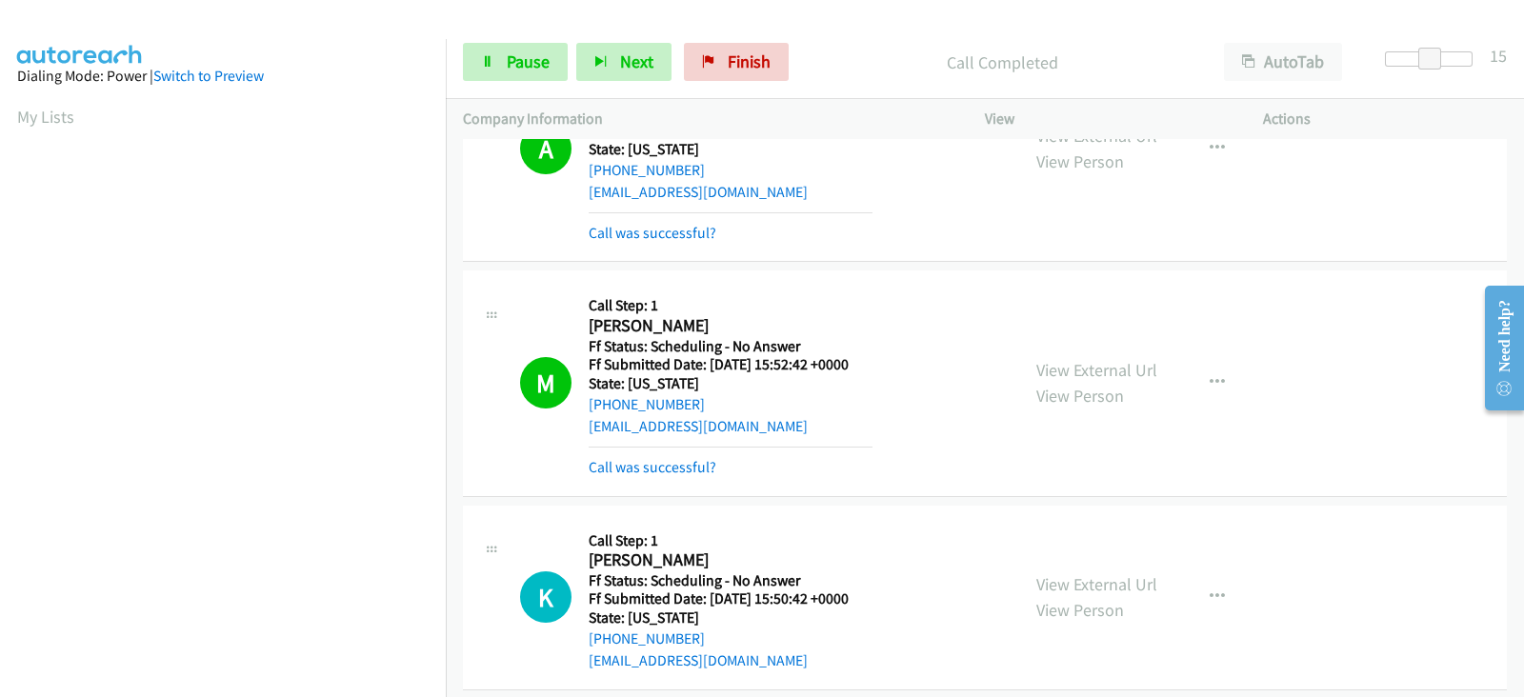
scroll to position [952, 0]
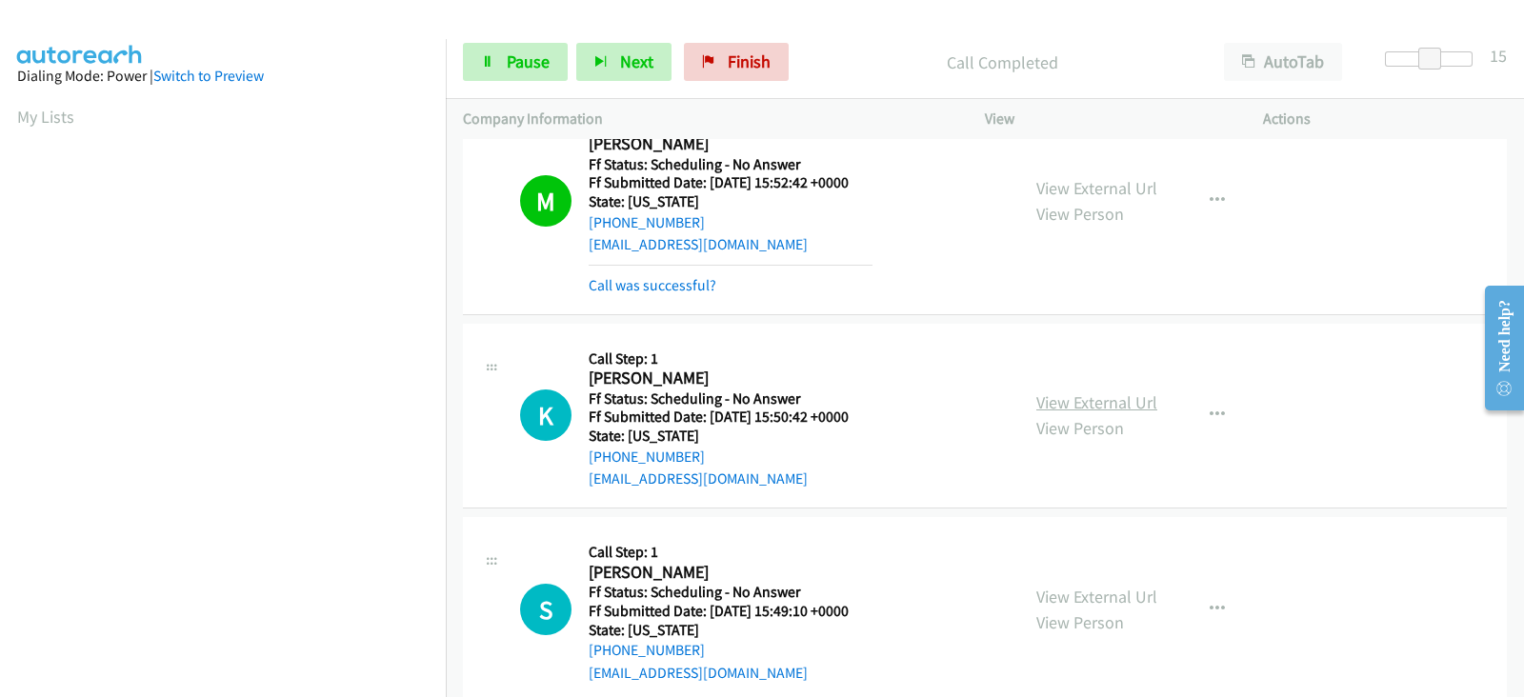
click at [1050, 400] on link "View External Url" at bounding box center [1096, 402] width 121 height 22
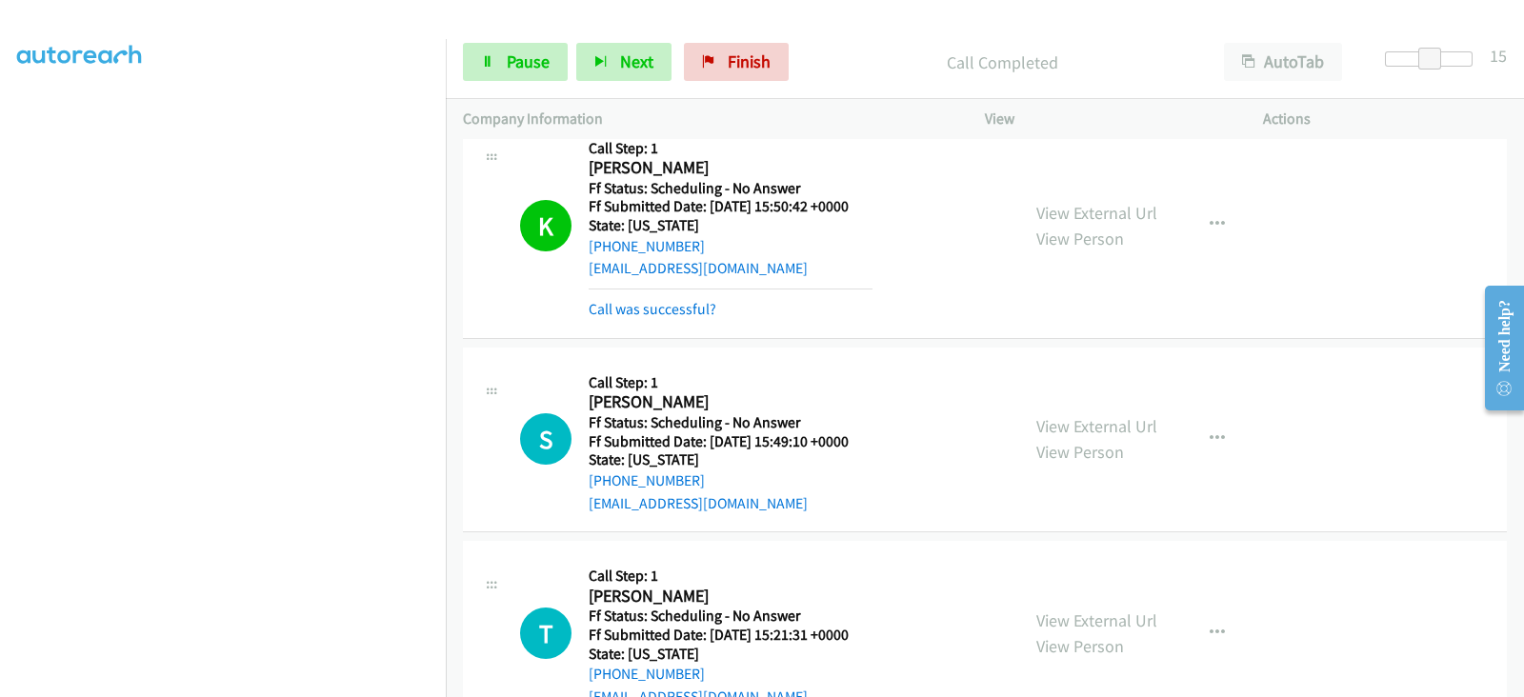
scroll to position [1191, 0]
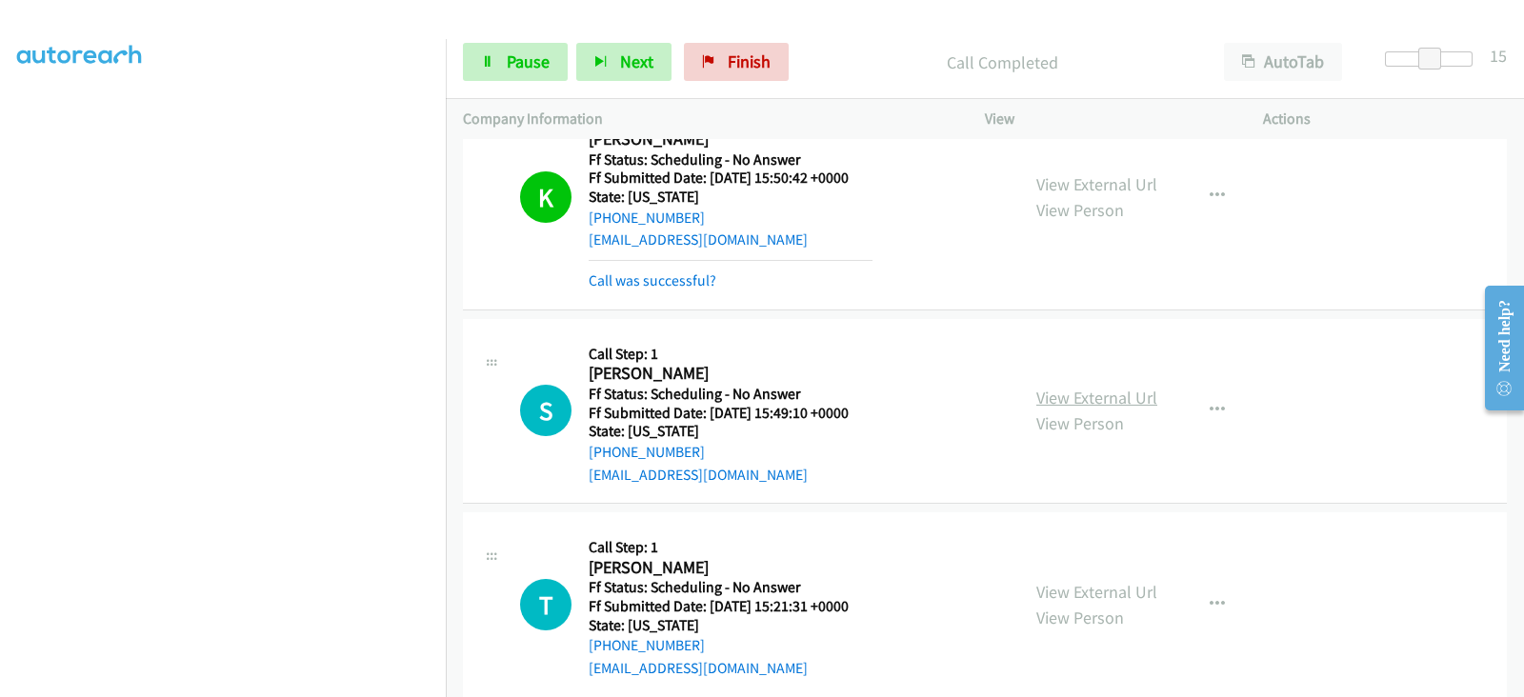
click at [1063, 392] on link "View External Url" at bounding box center [1096, 398] width 121 height 22
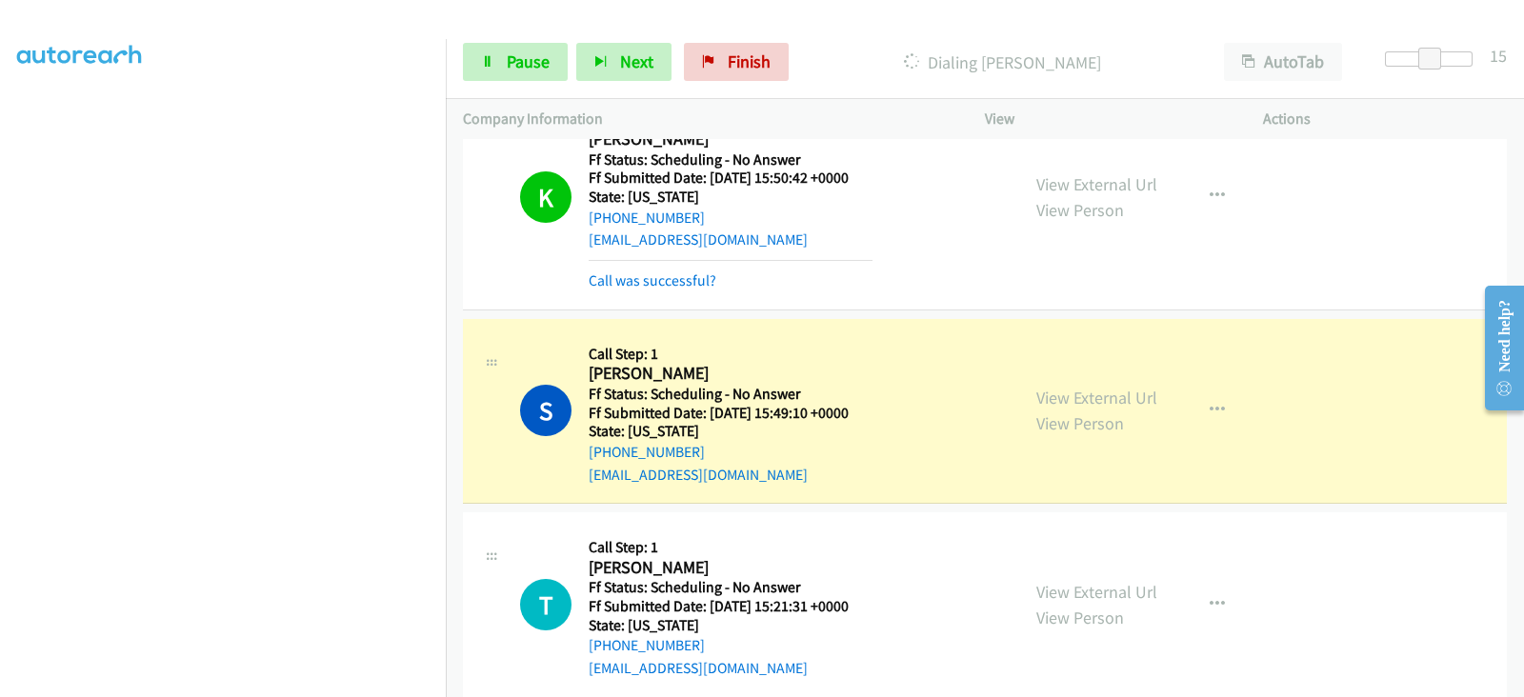
scroll to position [0, 0]
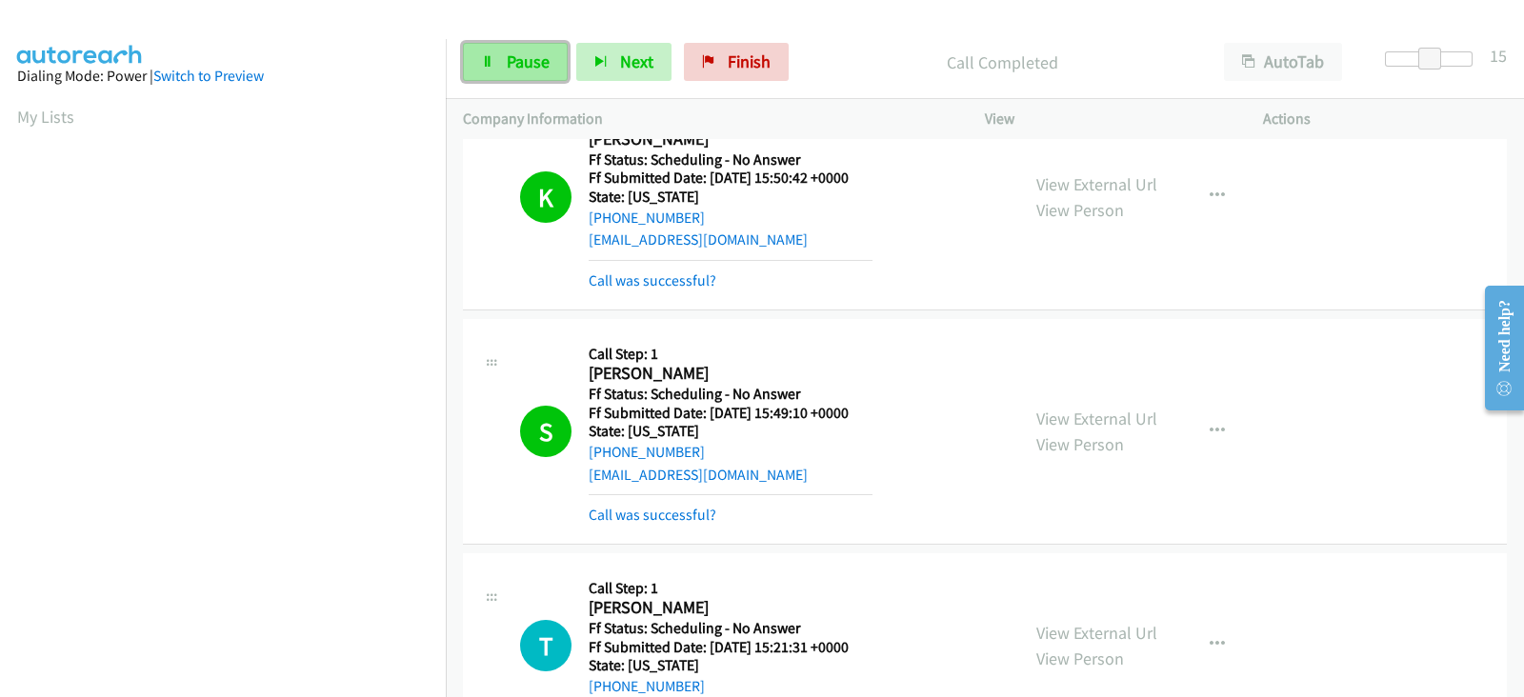
click at [519, 64] on span "Pause" at bounding box center [528, 61] width 43 height 22
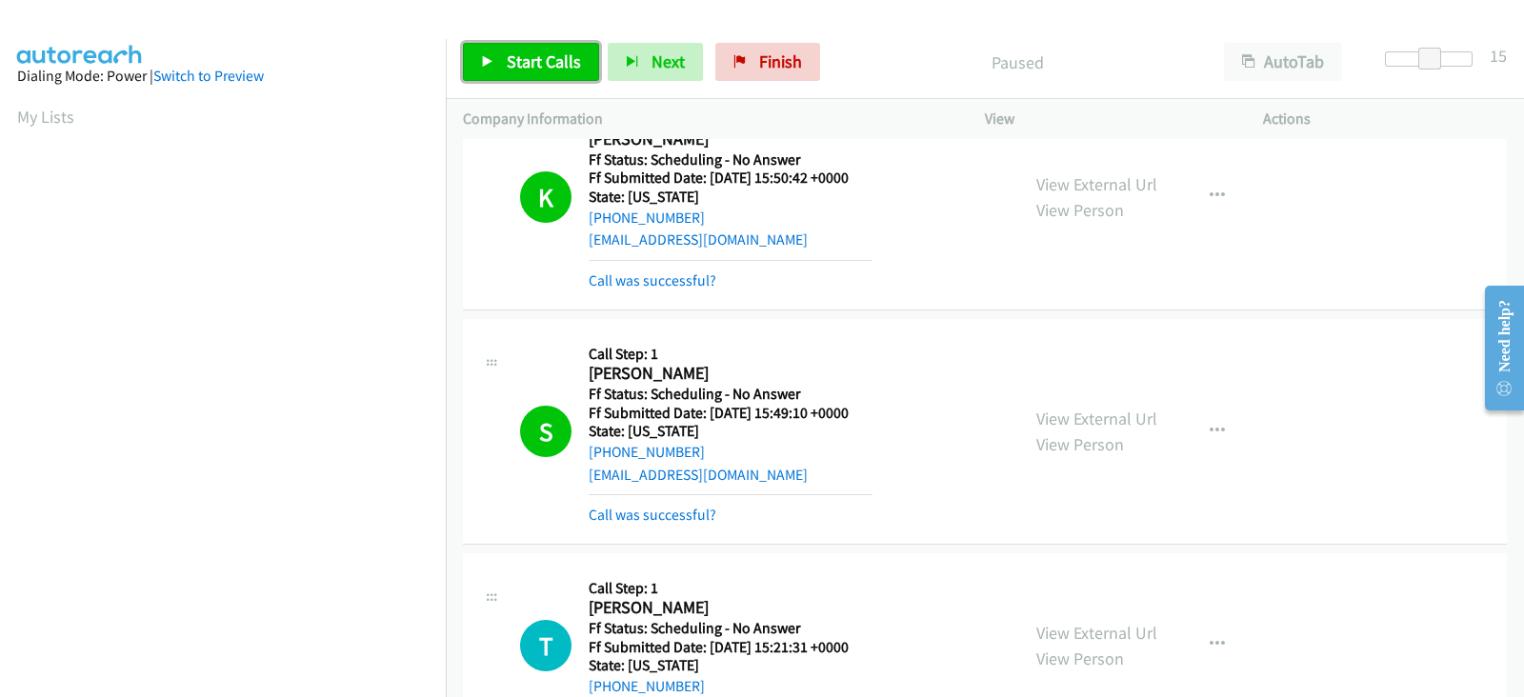
click at [559, 67] on span "Start Calls" at bounding box center [544, 61] width 74 height 22
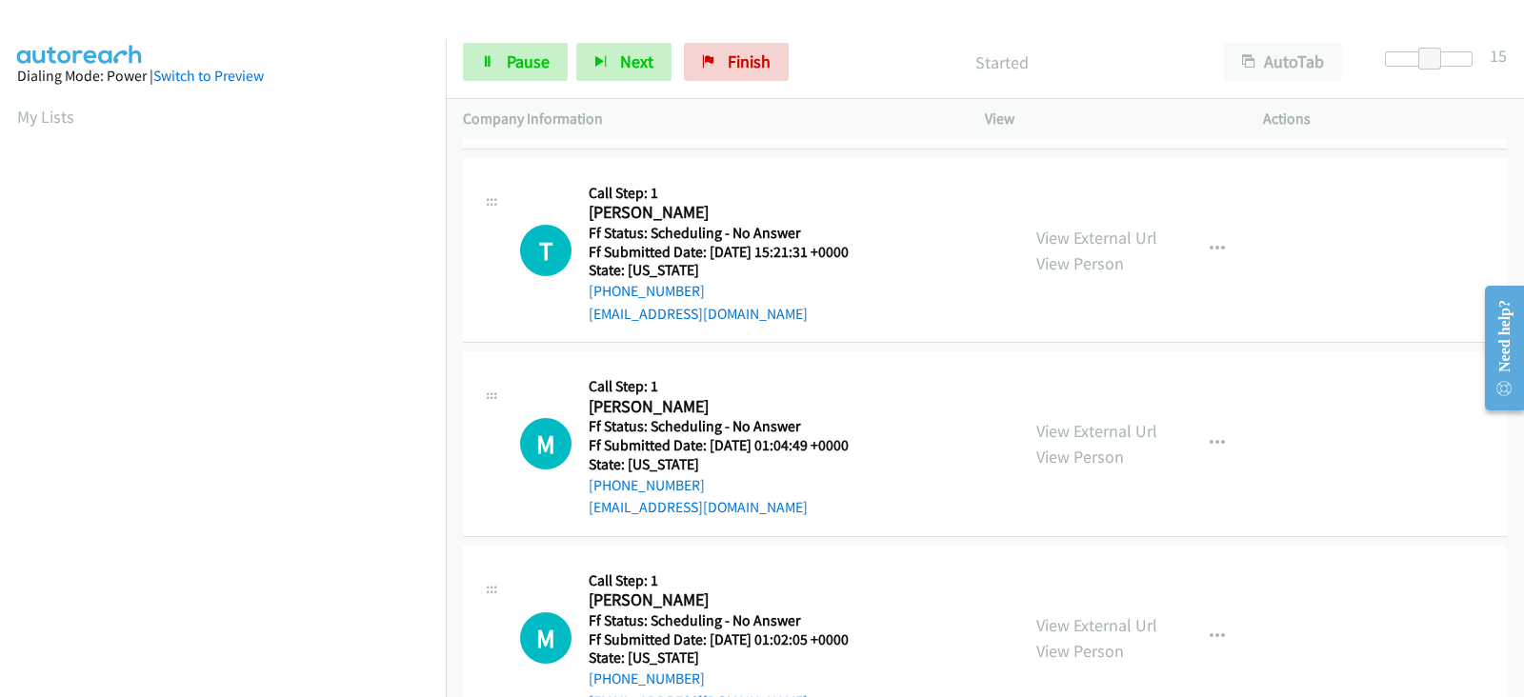
scroll to position [1587, 0]
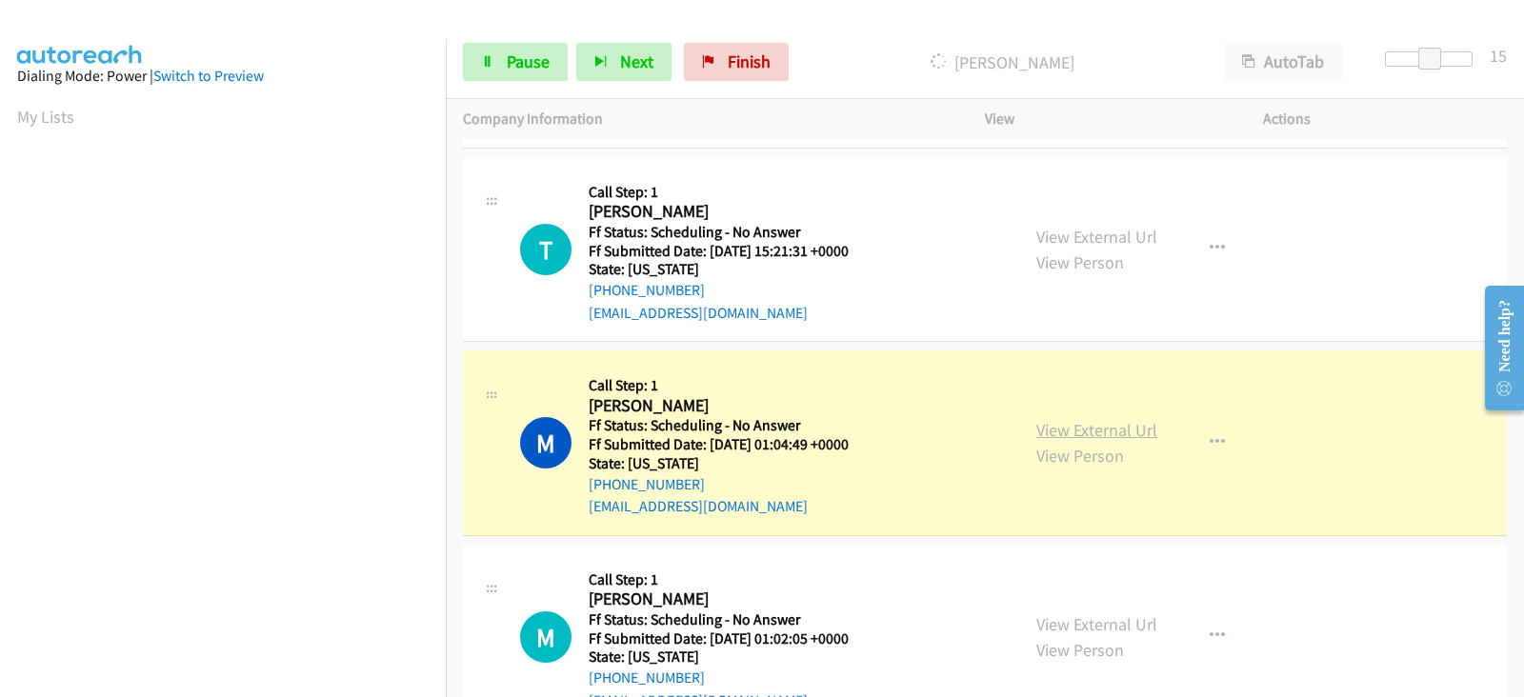
click at [1045, 428] on link "View External Url" at bounding box center [1096, 430] width 121 height 22
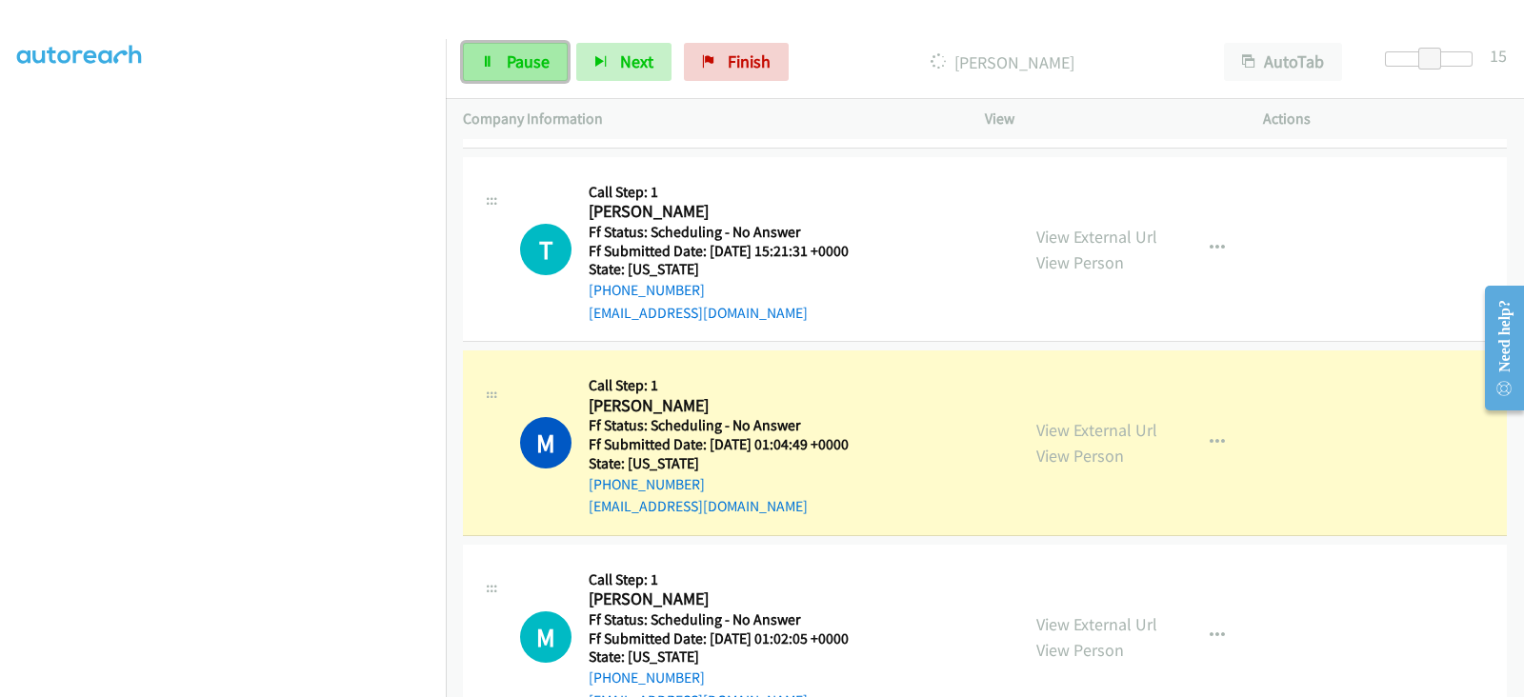
click at [518, 70] on span "Pause" at bounding box center [528, 61] width 43 height 22
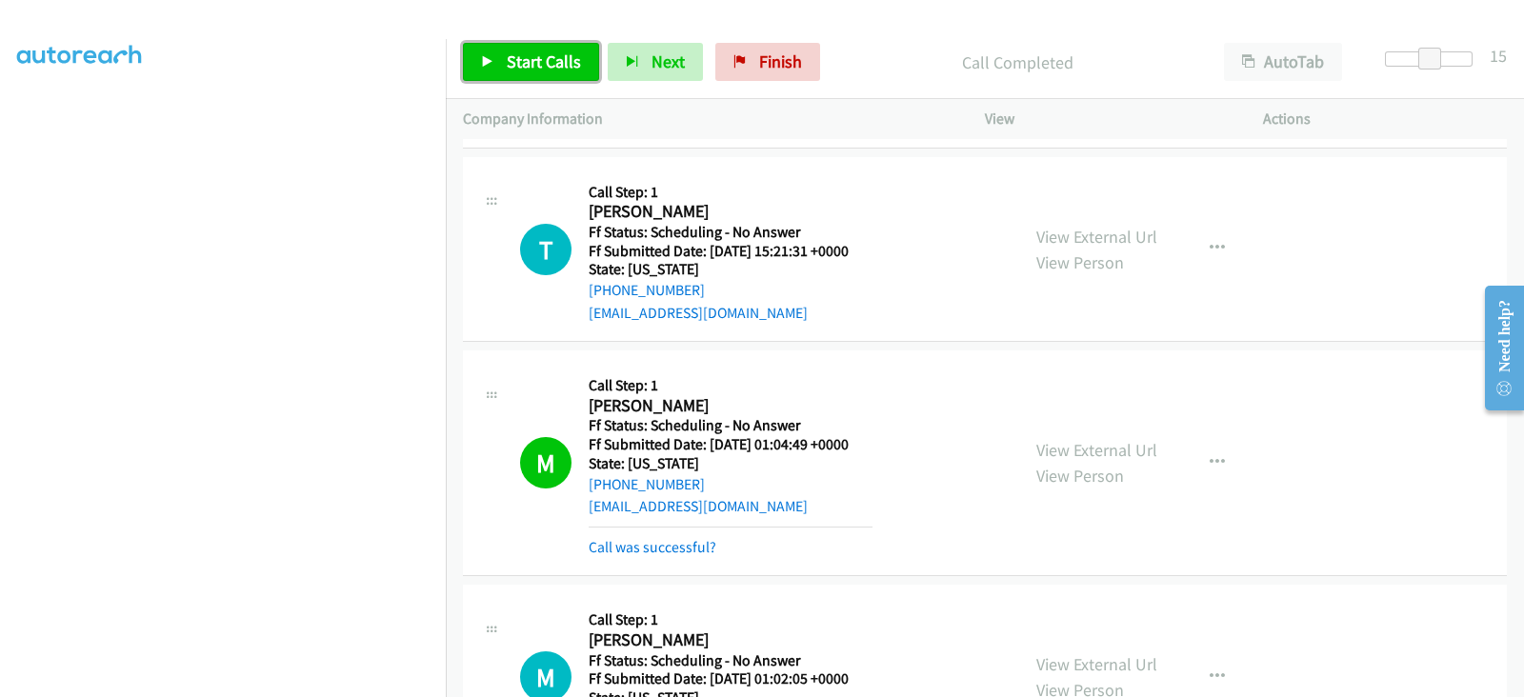
click at [523, 64] on span "Start Calls" at bounding box center [544, 61] width 74 height 22
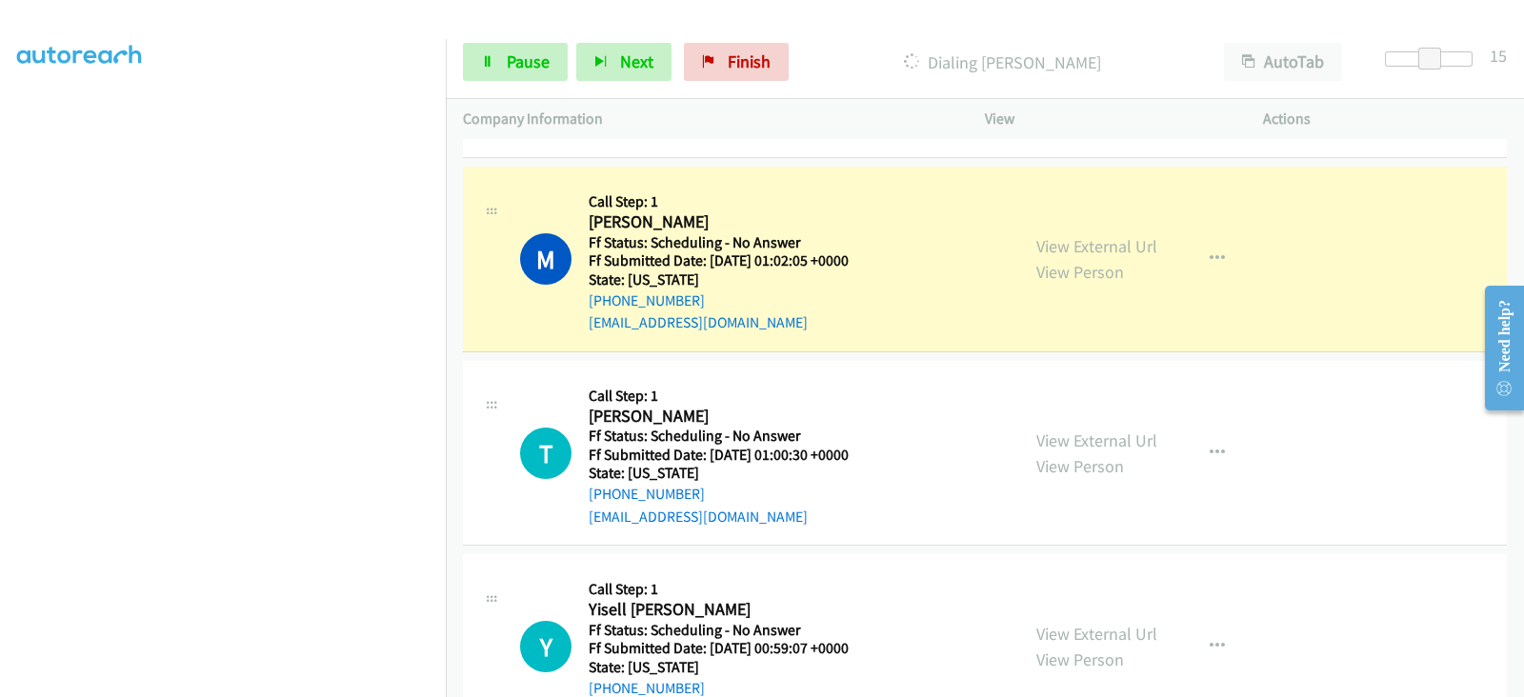
scroll to position [1904, 0]
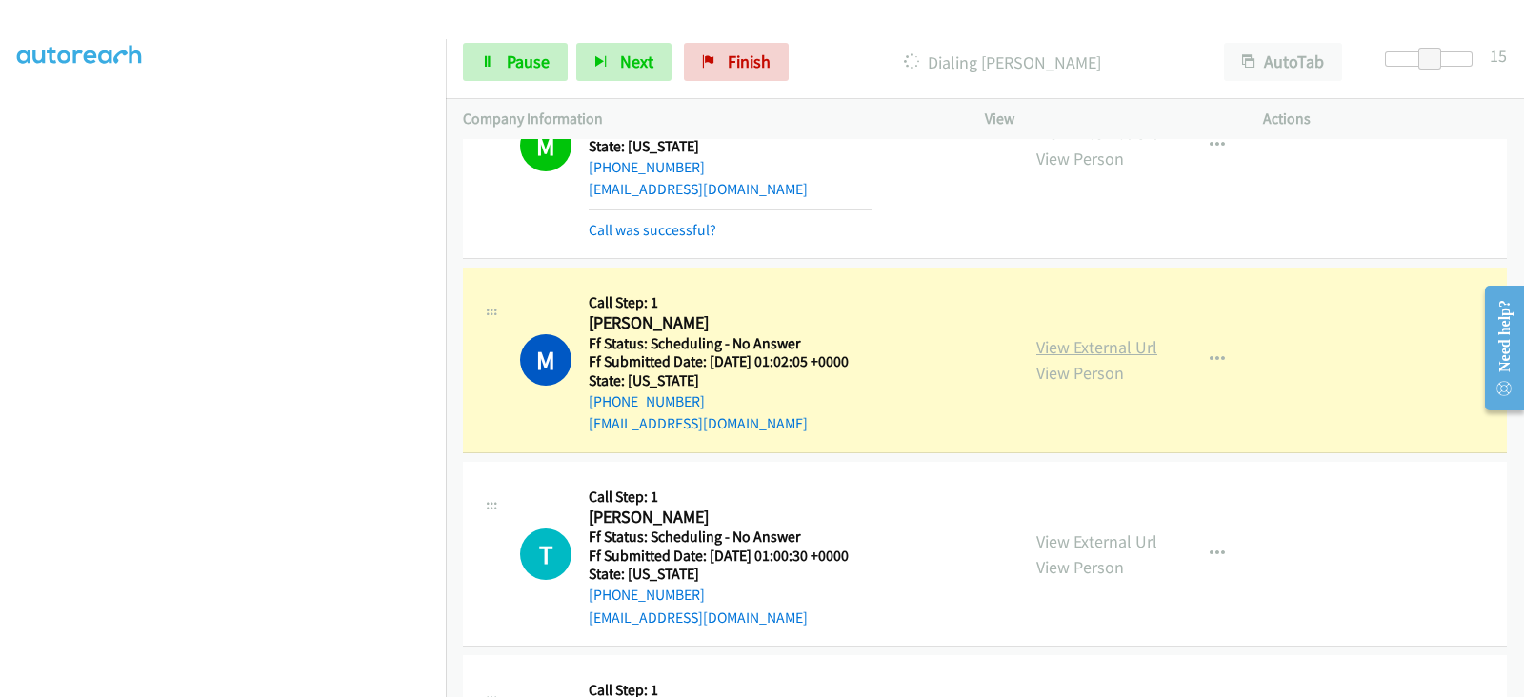
click at [1089, 345] on link "View External Url" at bounding box center [1096, 347] width 121 height 22
click at [527, 67] on span "Pause" at bounding box center [528, 61] width 43 height 22
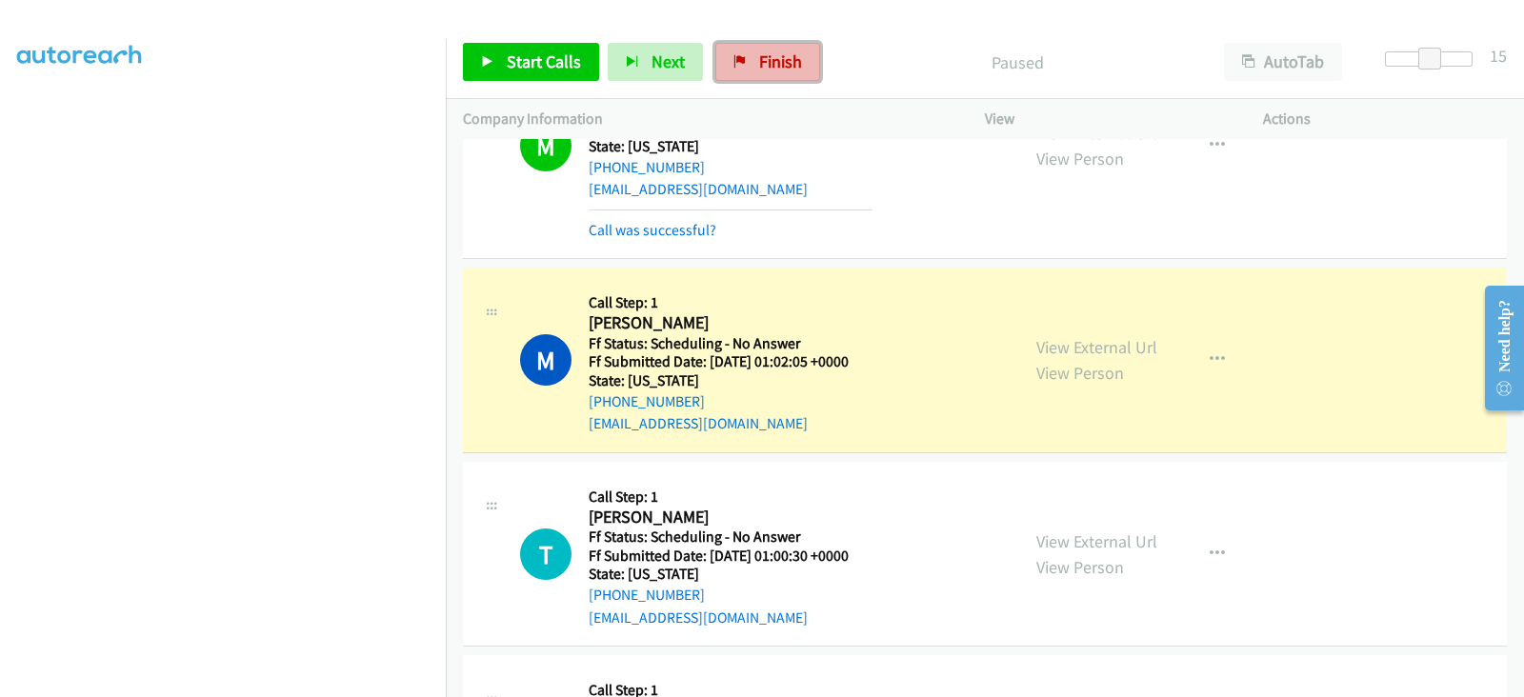
click at [743, 69] on link "Finish" at bounding box center [767, 62] width 105 height 38
